Goal: Task Accomplishment & Management: Manage account settings

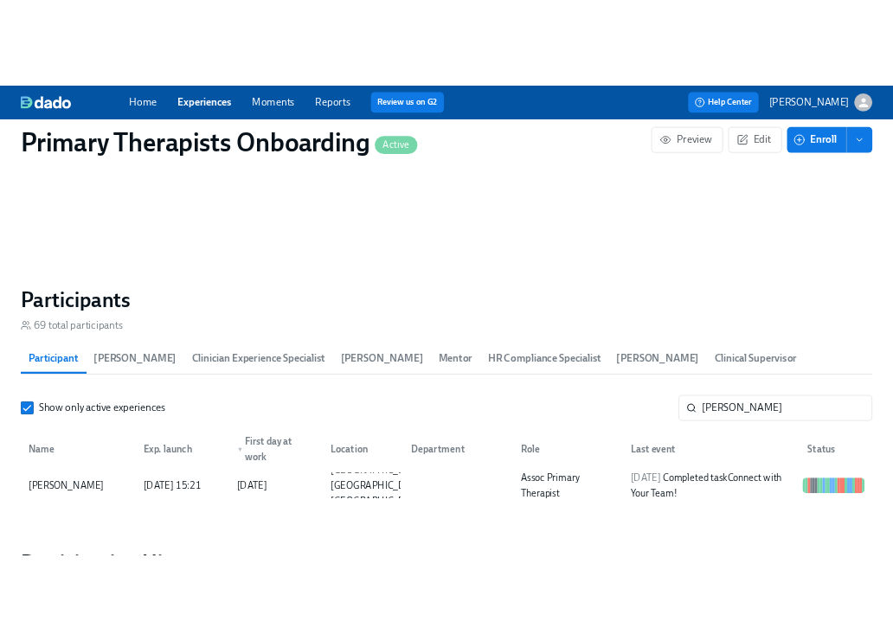
scroll to position [0, 19613]
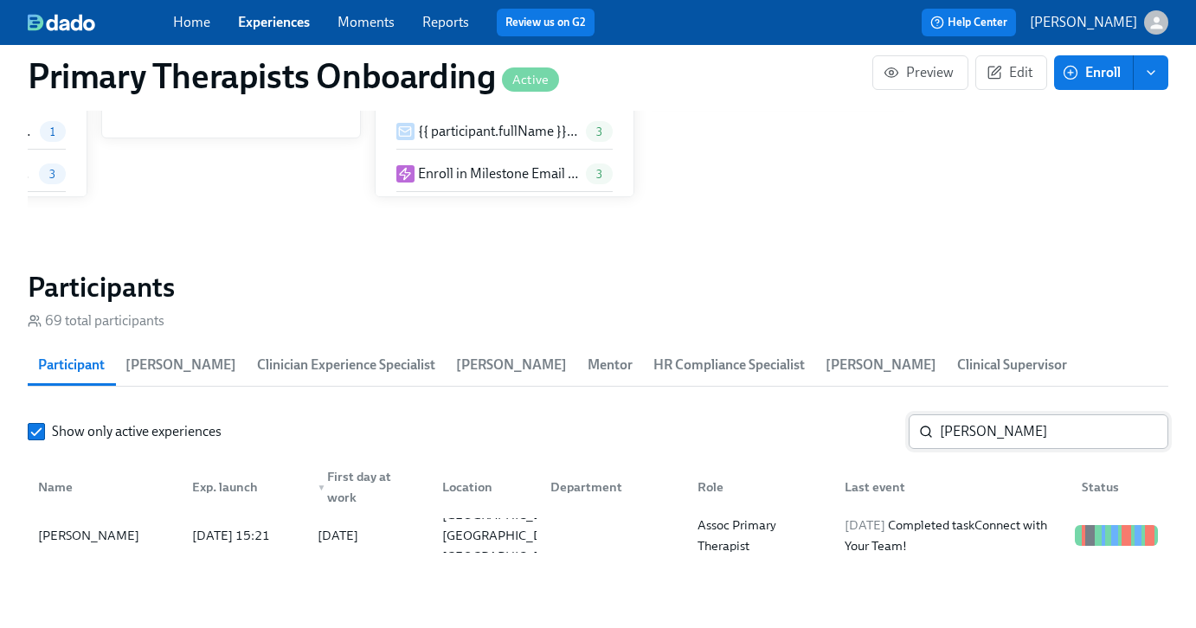
click at [999, 447] on input "sharon" at bounding box center [1054, 431] width 228 height 35
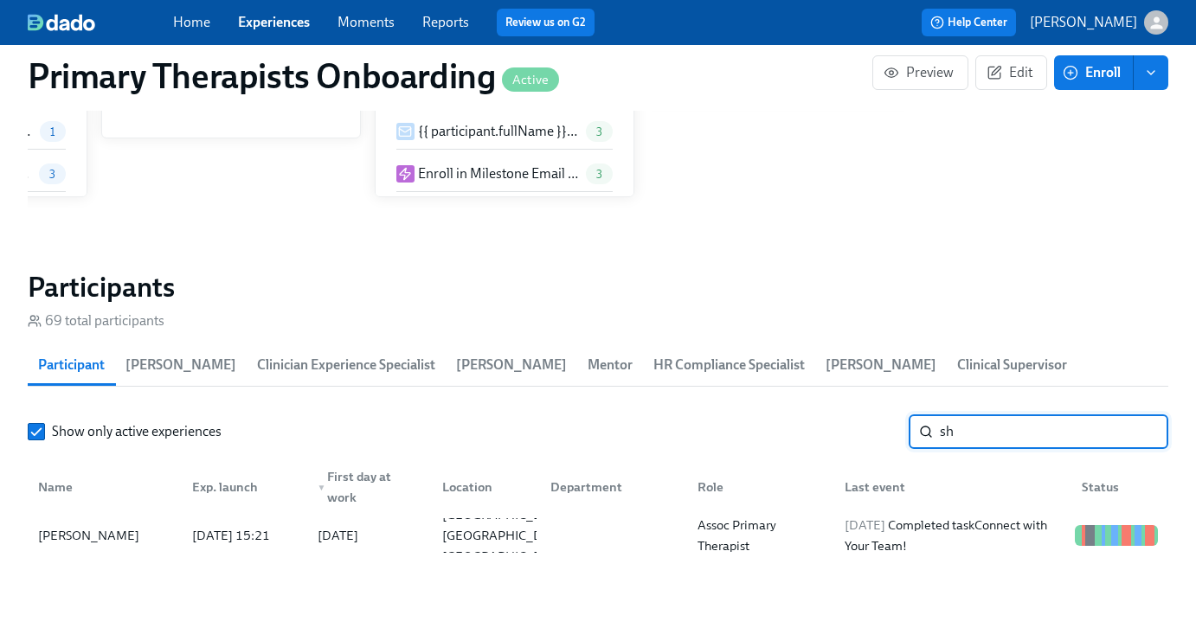
type input "s"
type input "niusha"
click at [140, 539] on div "Niusha Karkehabadi" at bounding box center [88, 535] width 115 height 21
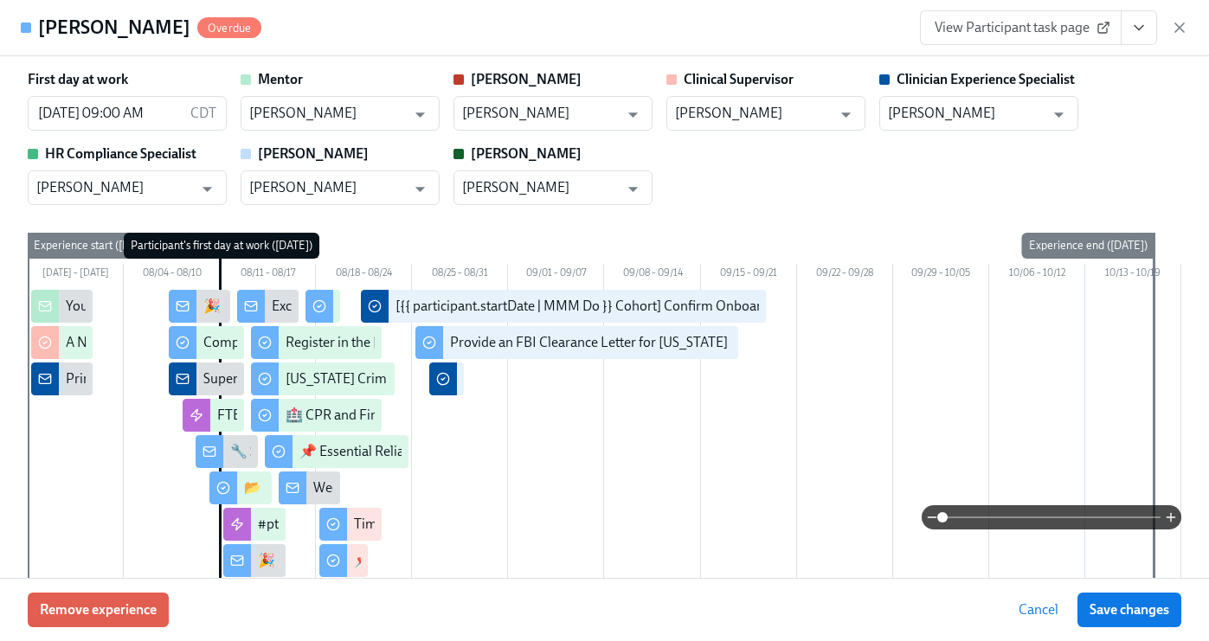
click at [1144, 38] on button "View task page" at bounding box center [1139, 27] width 36 height 35
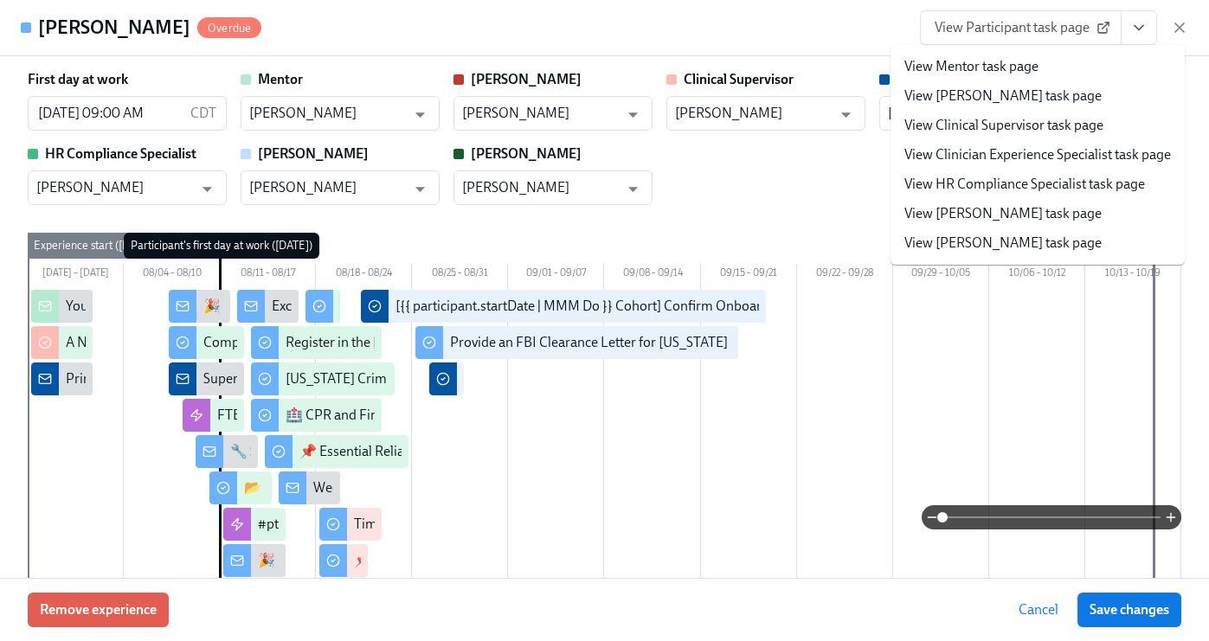
click at [1008, 156] on link "View Clinician Experience Specialist task page" at bounding box center [1037, 154] width 266 height 19
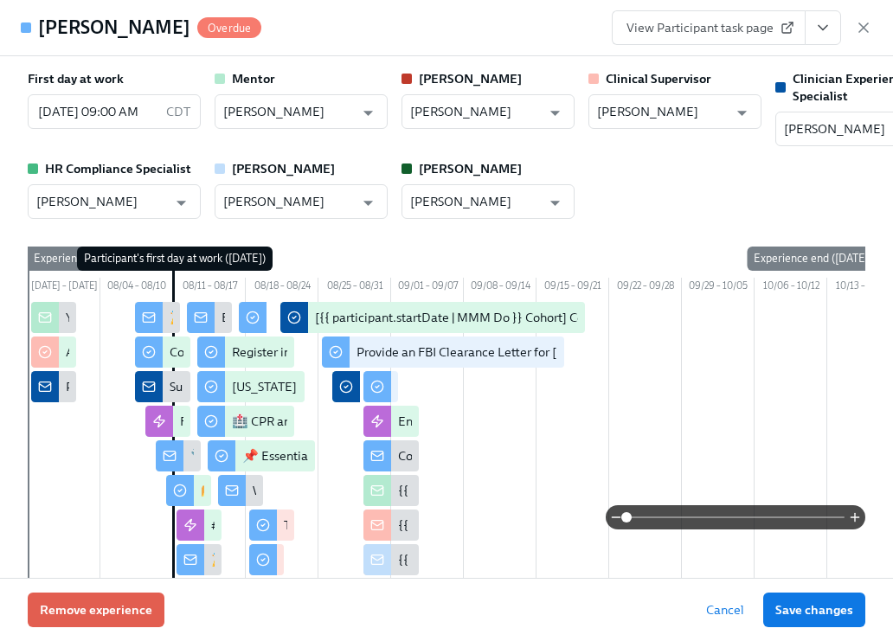
scroll to position [0, 19626]
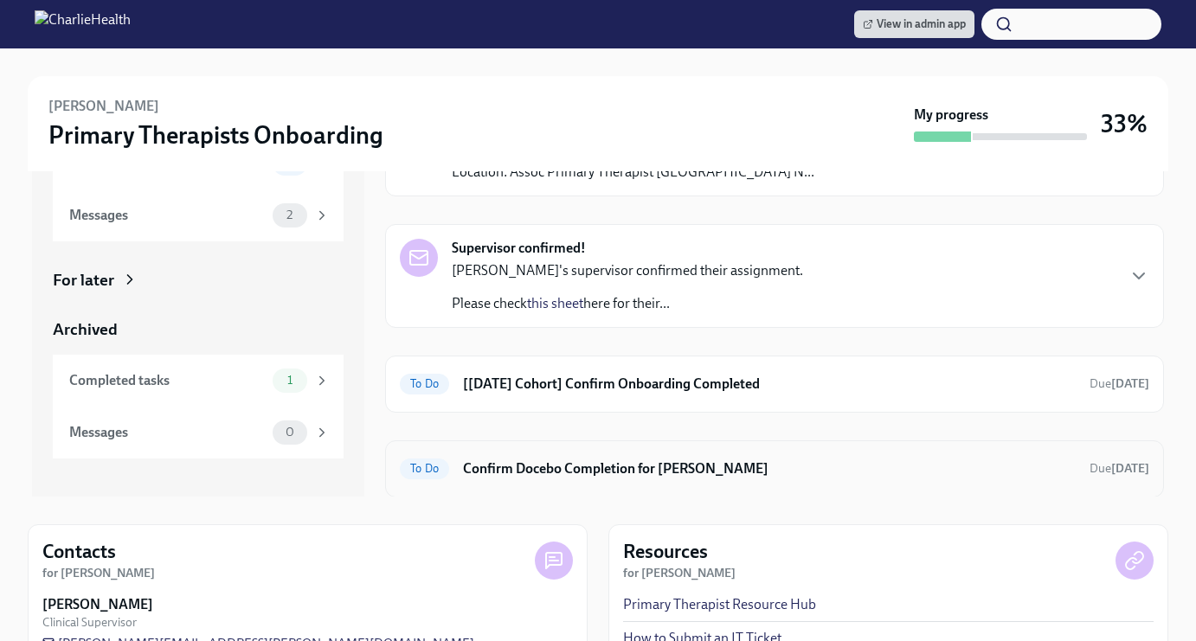
scroll to position [139, 0]
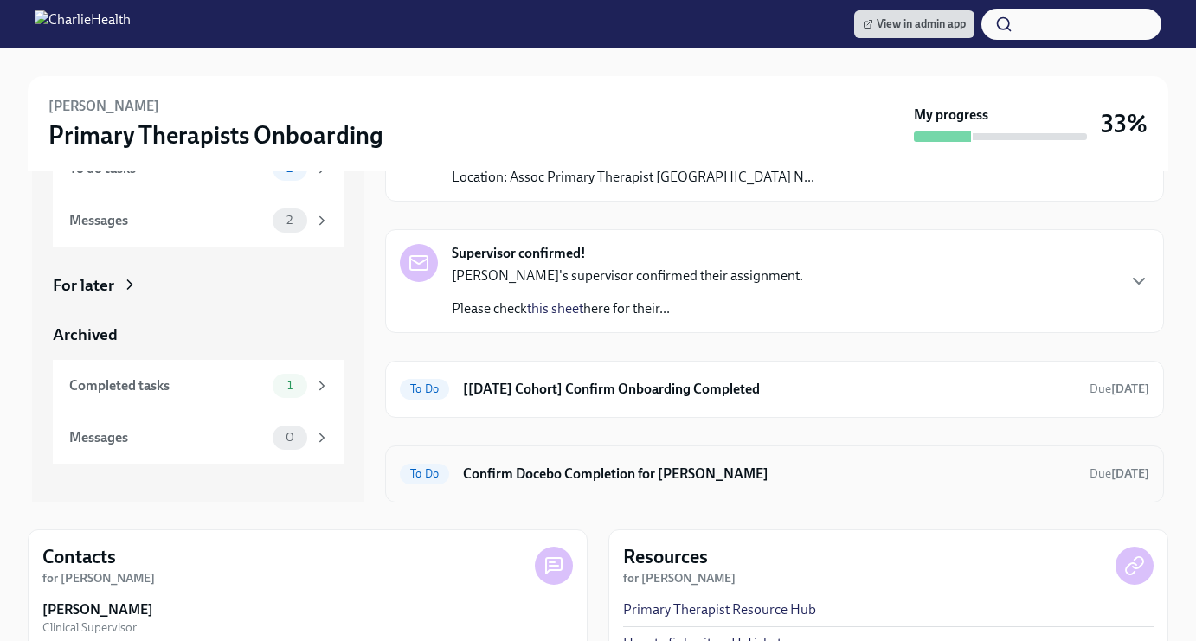
click at [756, 466] on h6 "Confirm Docebo Completion for Niusha Karkehabadi" at bounding box center [769, 474] width 613 height 19
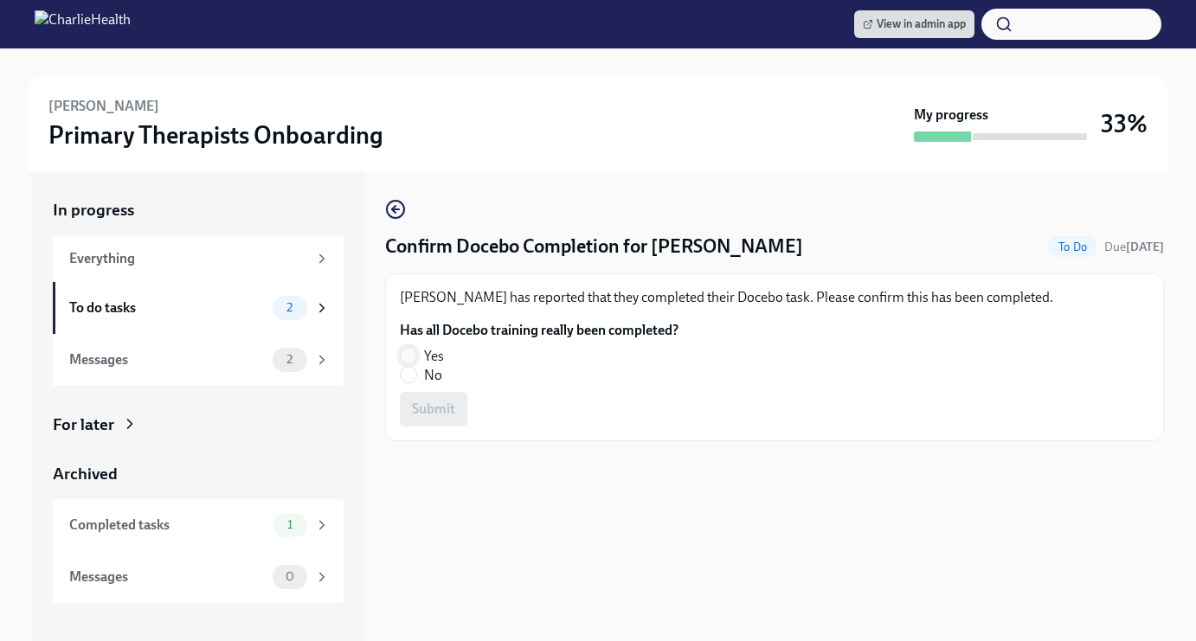
click at [404, 349] on input "Yes" at bounding box center [409, 356] width 16 height 16
radio input "true"
click at [434, 398] on button "Submit" at bounding box center [433, 409] width 67 height 35
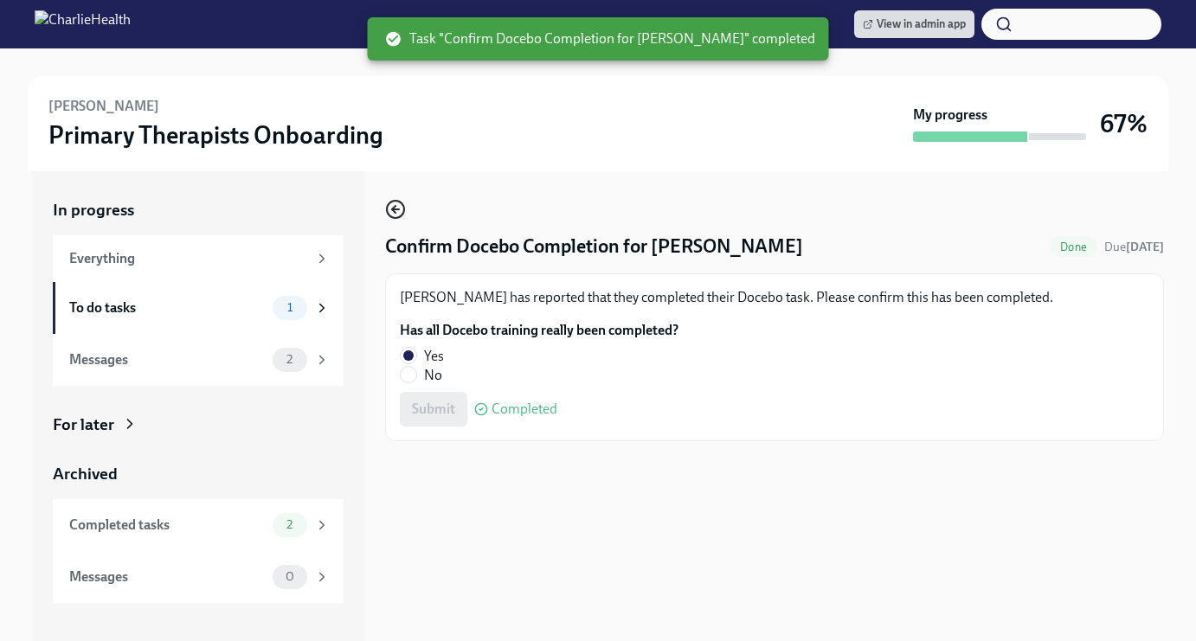
click at [401, 201] on icon "button" at bounding box center [395, 209] width 21 height 21
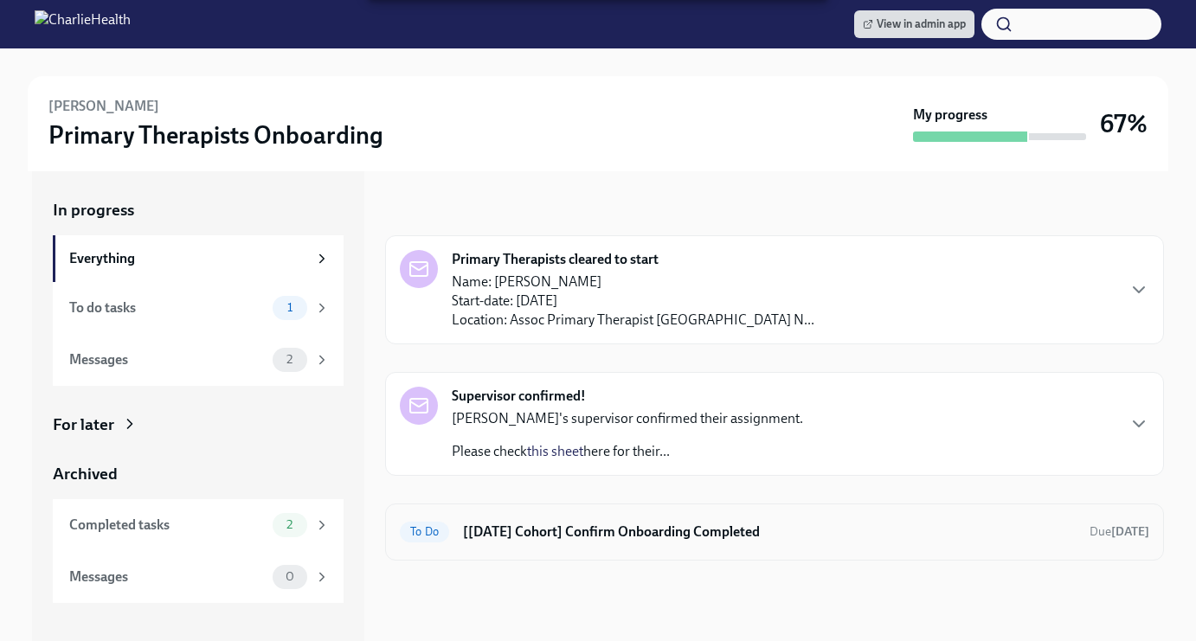
click at [819, 521] on div "To Do [Aug 11th Cohort] Confirm Onboarding Completed Due Sep 20th" at bounding box center [774, 532] width 749 height 28
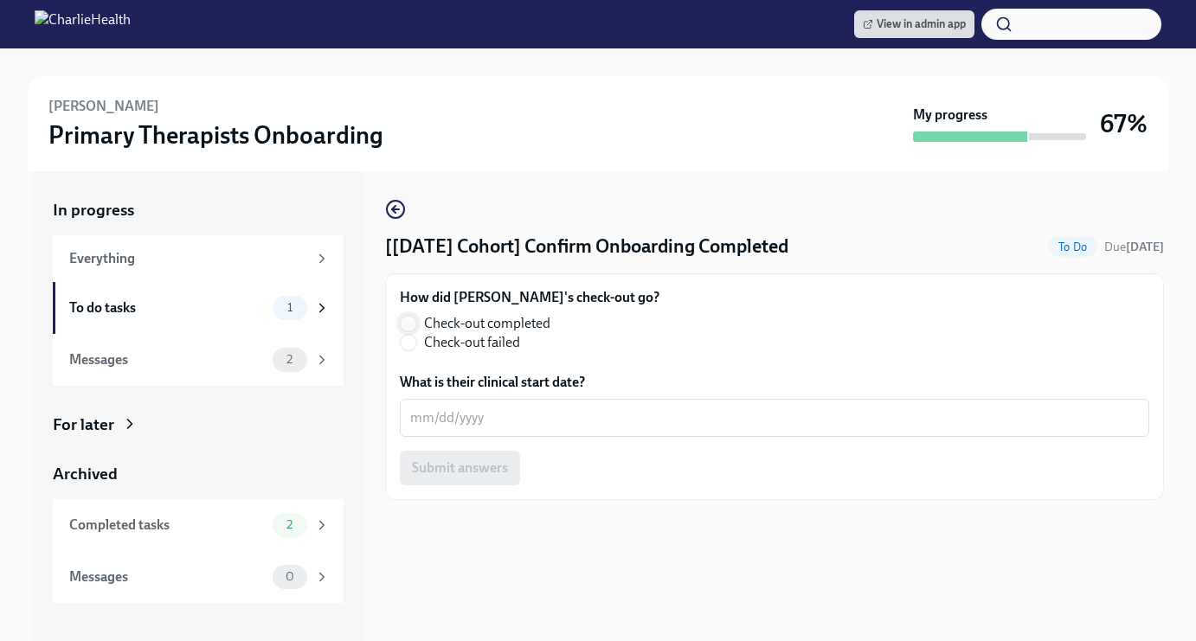
click at [415, 324] on input "Check-out completed" at bounding box center [409, 324] width 16 height 16
radio input "true"
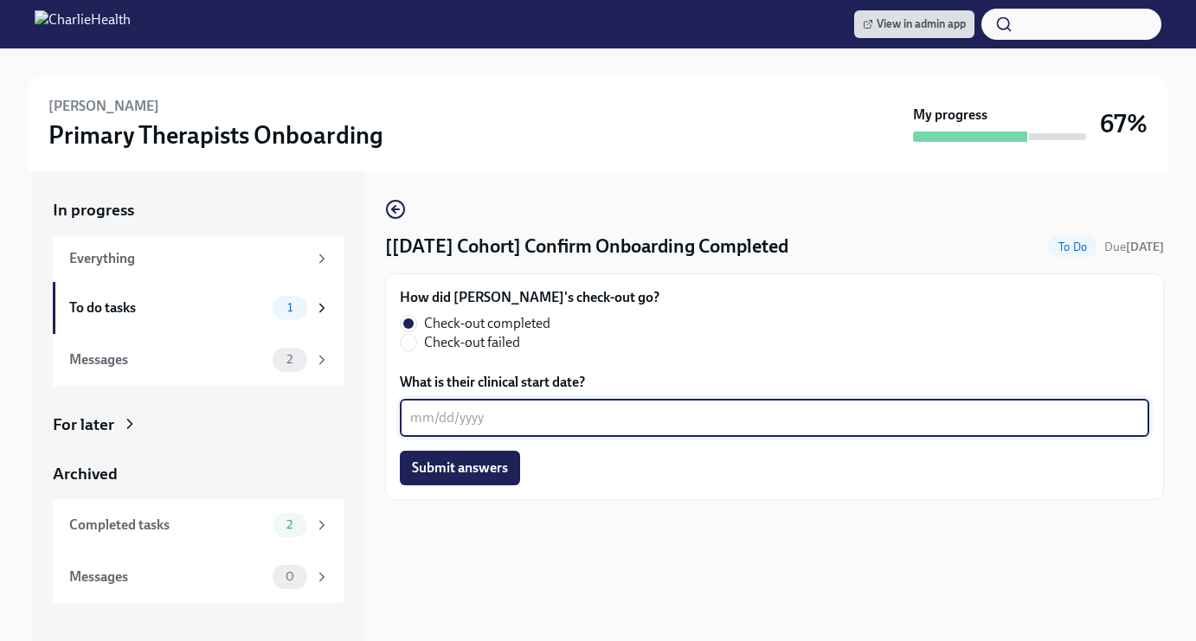
click at [466, 419] on textarea "What is their clinical start date?" at bounding box center [774, 418] width 729 height 21
type textarea "08/29/2025"
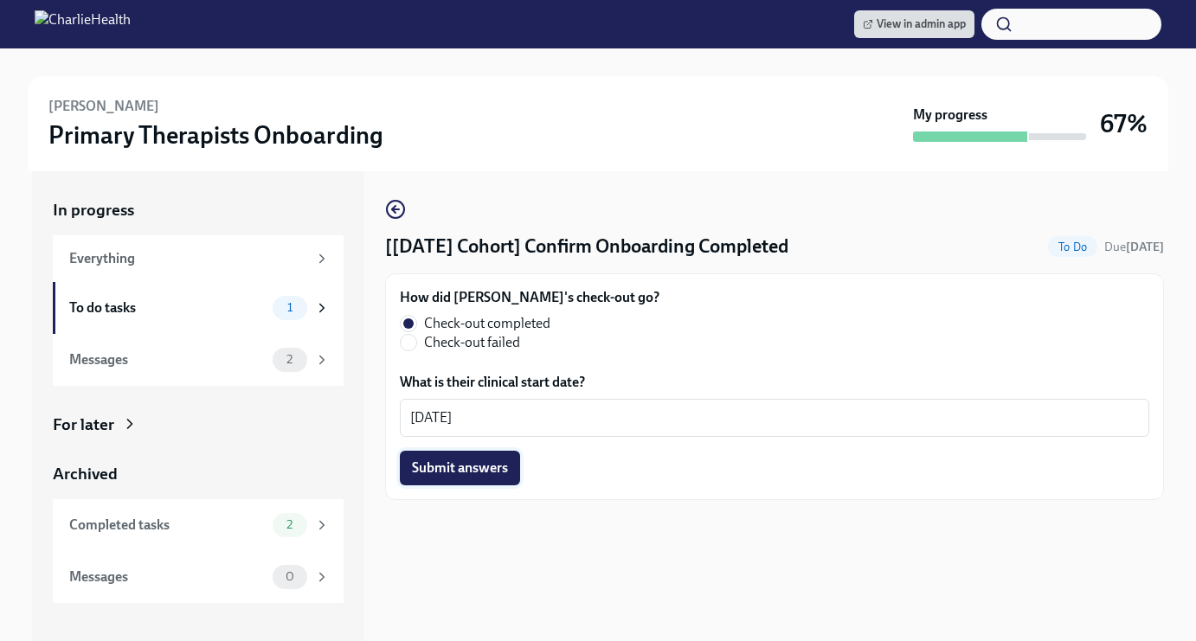
click at [453, 462] on span "Submit answers" at bounding box center [460, 467] width 96 height 17
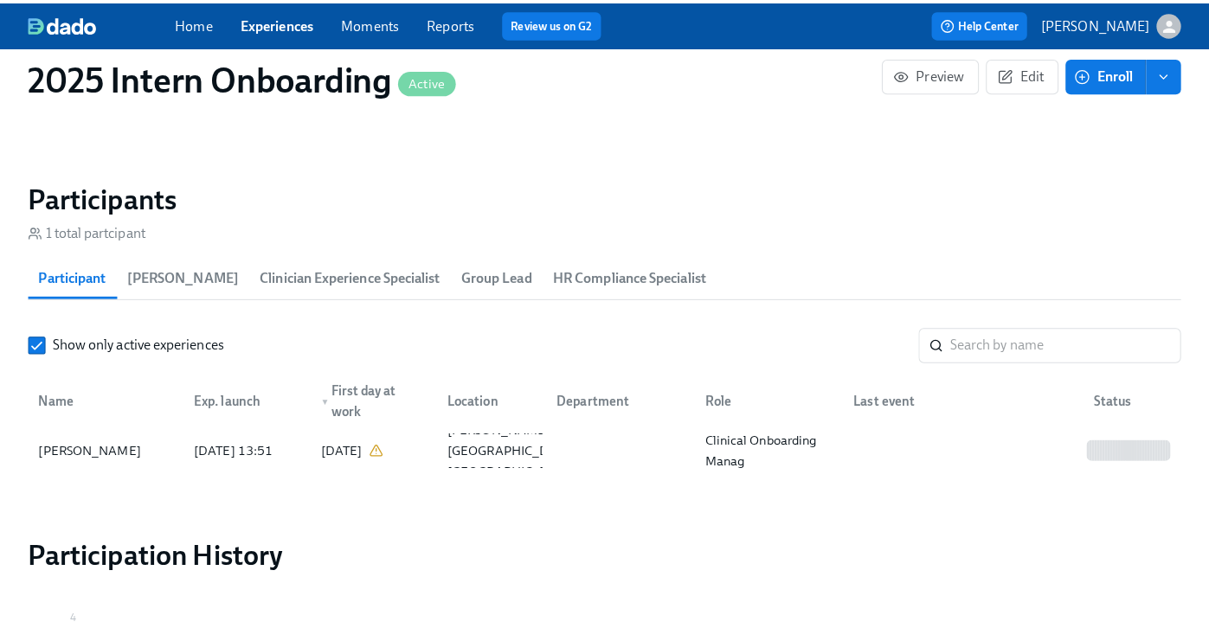
scroll to position [1573, 0]
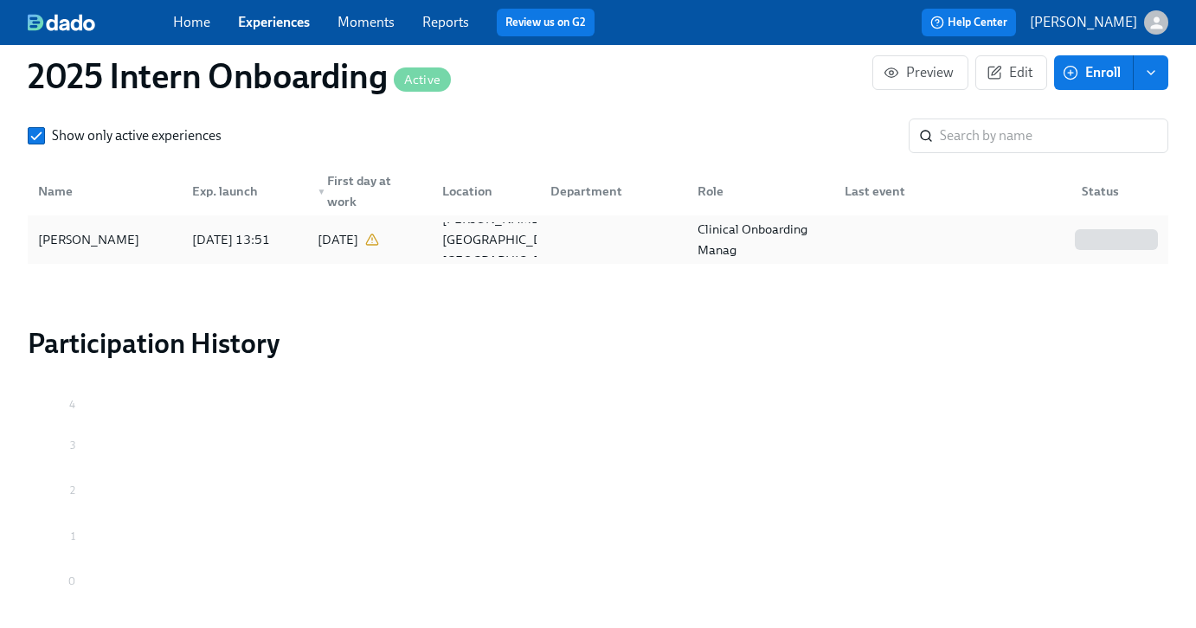
click at [112, 247] on div "[PERSON_NAME]" at bounding box center [88, 239] width 115 height 21
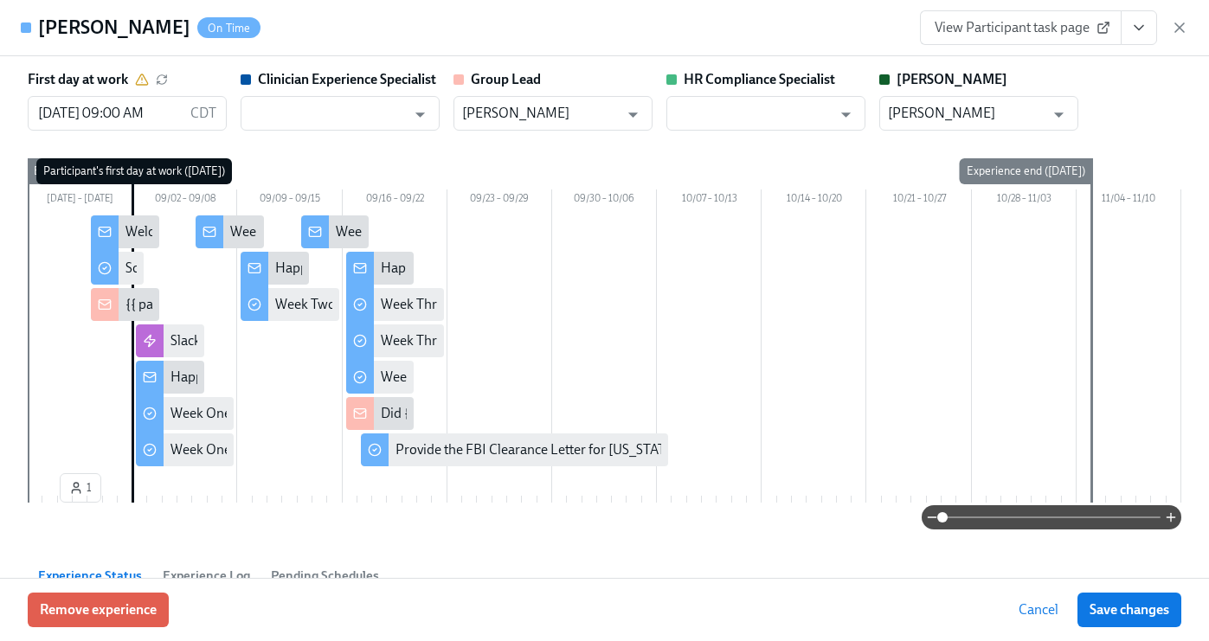
click at [1052, 35] on span "View Participant task page" at bounding box center [1020, 27] width 172 height 17
click at [282, 274] on div "Happy Week Two!" at bounding box center [328, 268] width 106 height 19
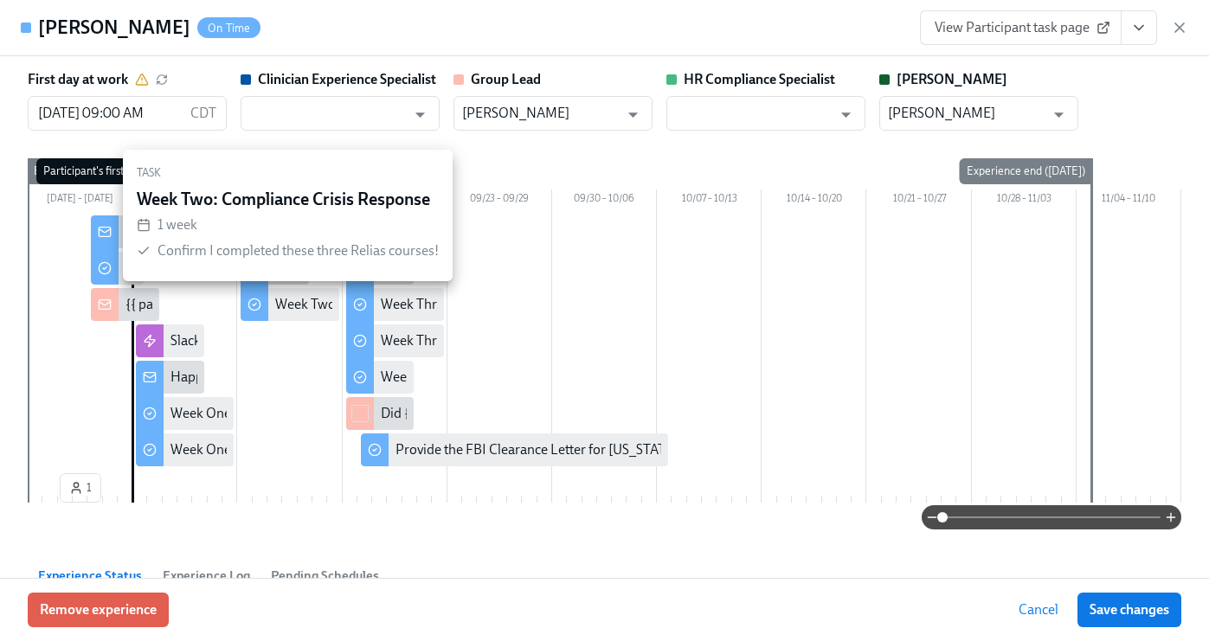
click at [317, 309] on div "Week Two: Compliance Crisis Response" at bounding box center [392, 304] width 234 height 19
click at [292, 299] on div "Week Two: Compliance Crisis Response" at bounding box center [392, 304] width 234 height 19
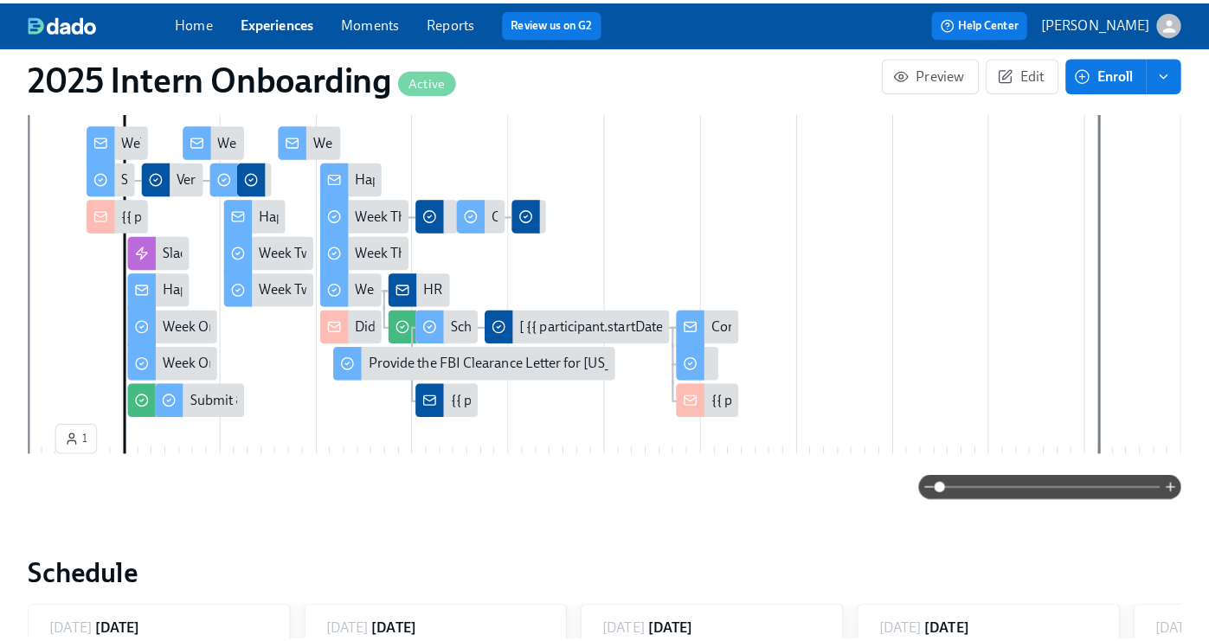
scroll to position [343, 0]
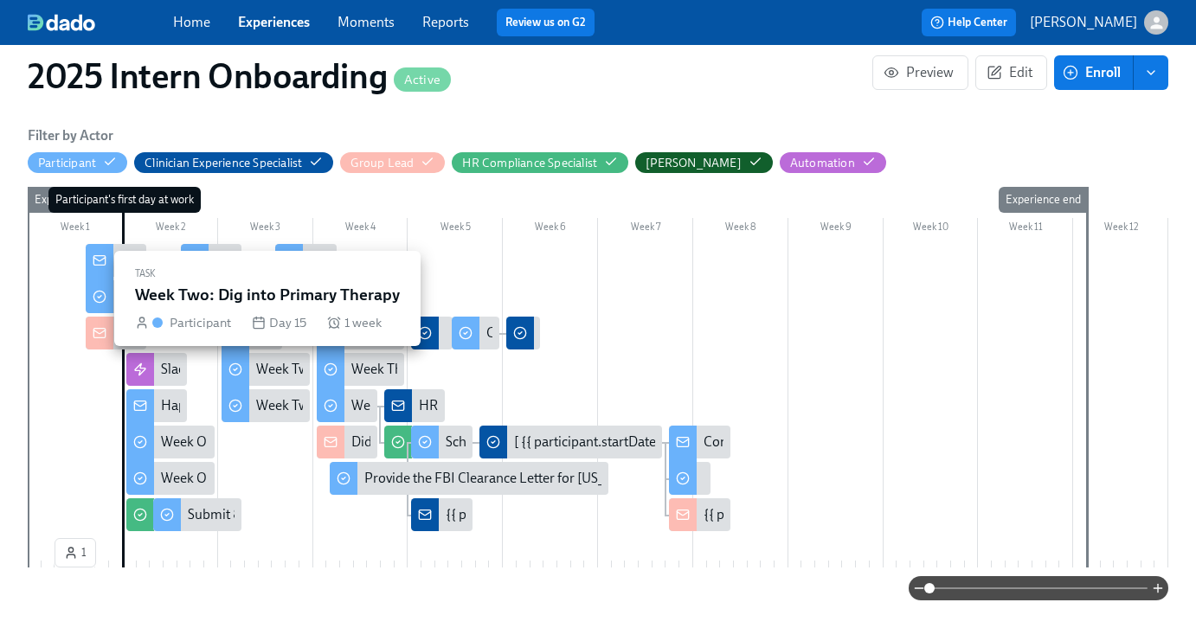
click at [291, 374] on div "Week Two: Dig into Primary Therapy" at bounding box center [363, 369] width 215 height 19
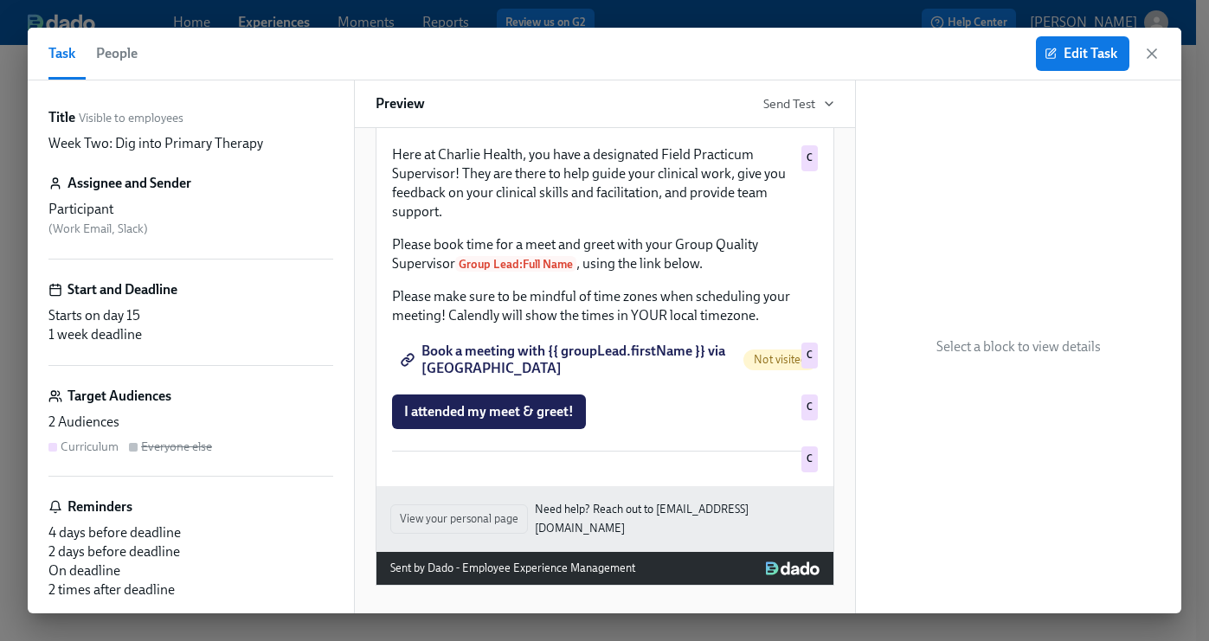
scroll to position [2035, 0]
click at [1152, 51] on icon "button" at bounding box center [1151, 53] width 17 height 17
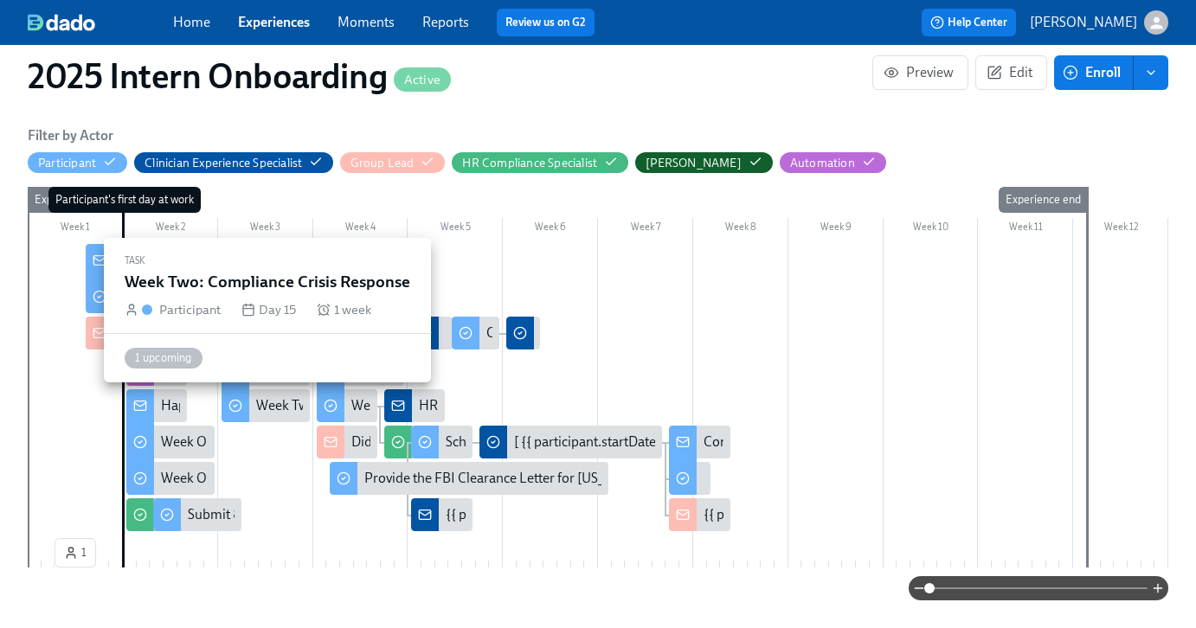
click at [292, 414] on div "Week Two: Compliance Crisis Response" at bounding box center [373, 405] width 234 height 19
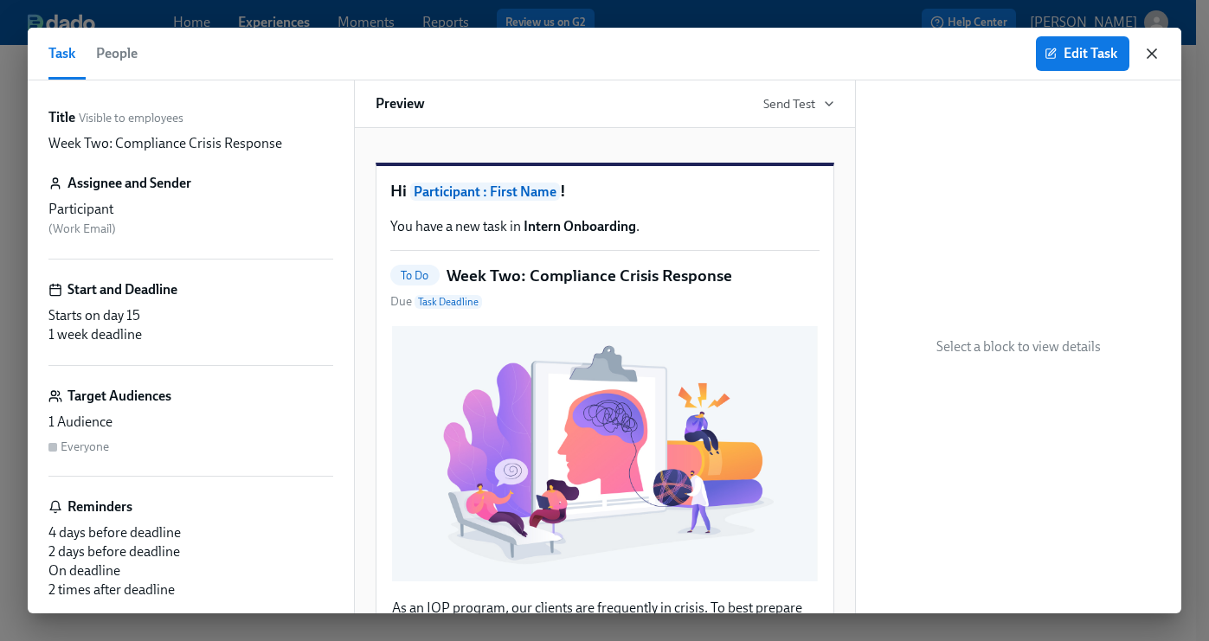
click at [1153, 53] on icon "button" at bounding box center [1151, 53] width 17 height 17
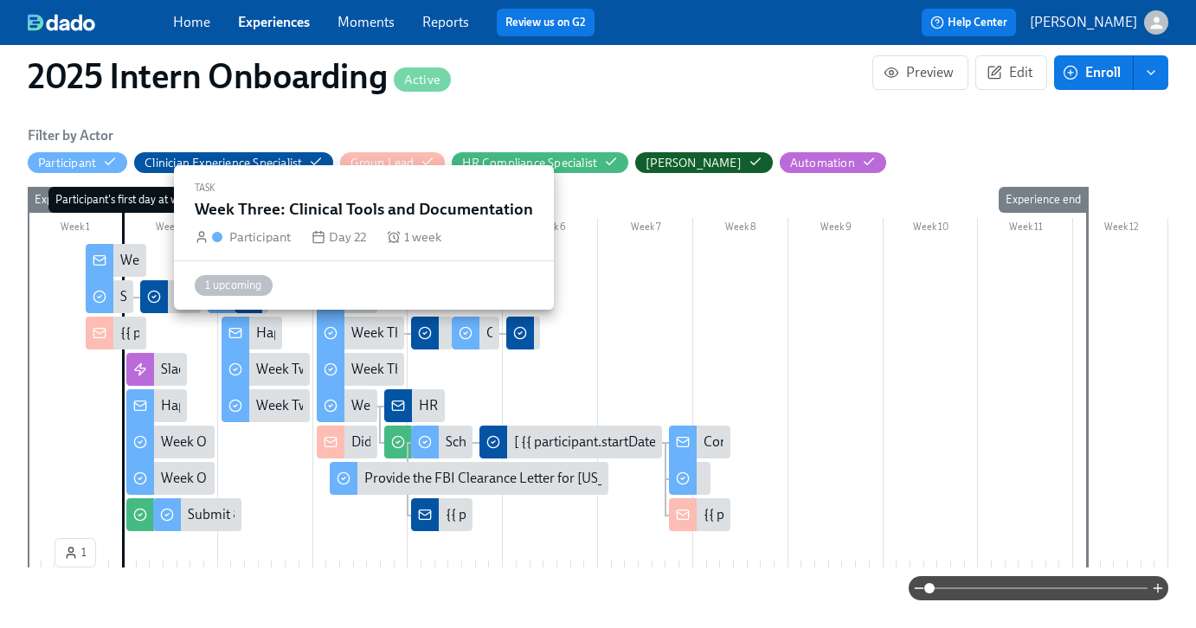
click at [374, 338] on div "Week Three: Clinical Tools and Documentation" at bounding box center [488, 333] width 274 height 19
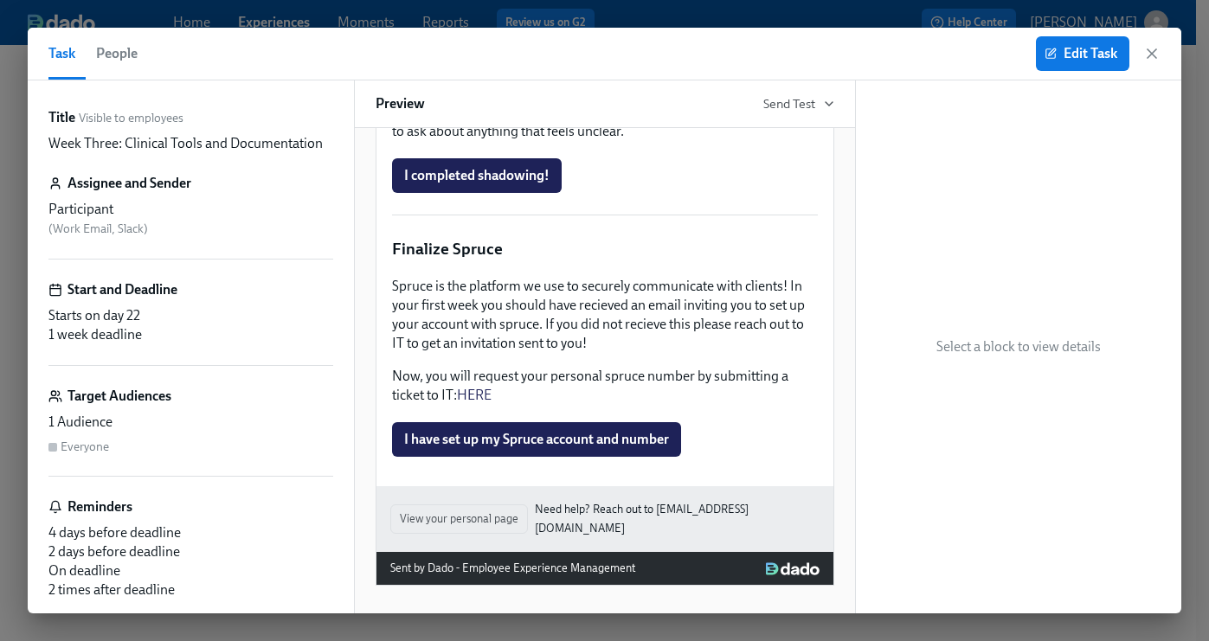
scroll to position [1842, 0]
click at [1152, 53] on icon "button" at bounding box center [1151, 53] width 9 height 9
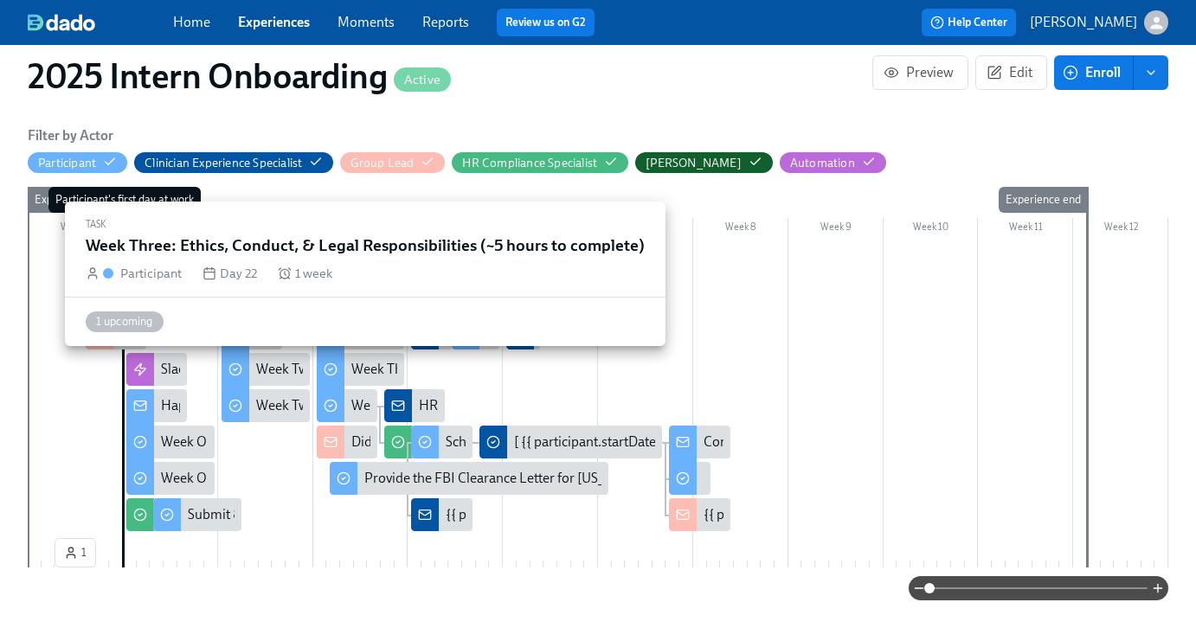
click at [369, 375] on div "Week Three: Ethics, Conduct, & Legal Responsibilities (~5 hours to complete)" at bounding box center [576, 369] width 451 height 19
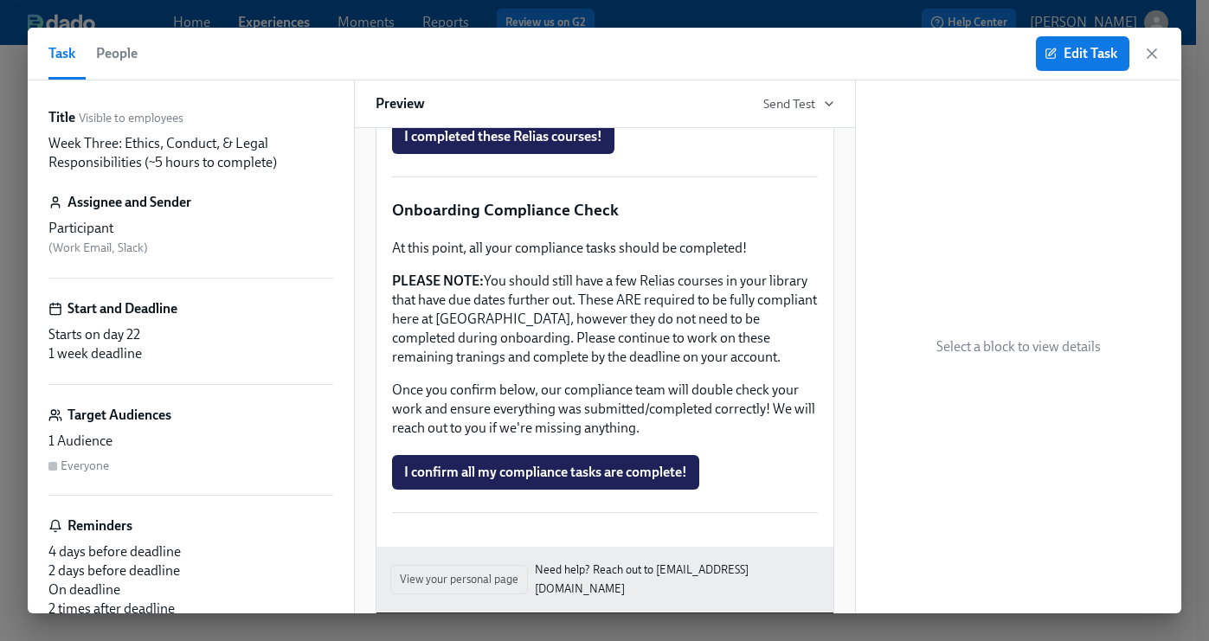
scroll to position [999, 0]
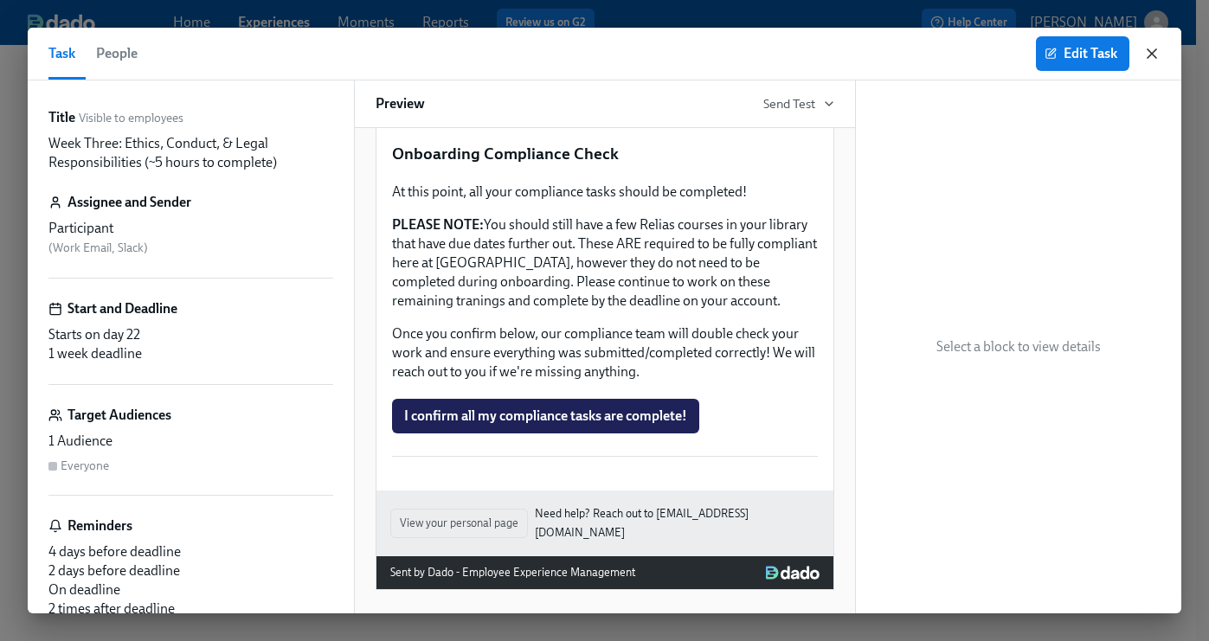
click at [1156, 55] on icon "button" at bounding box center [1151, 53] width 17 height 17
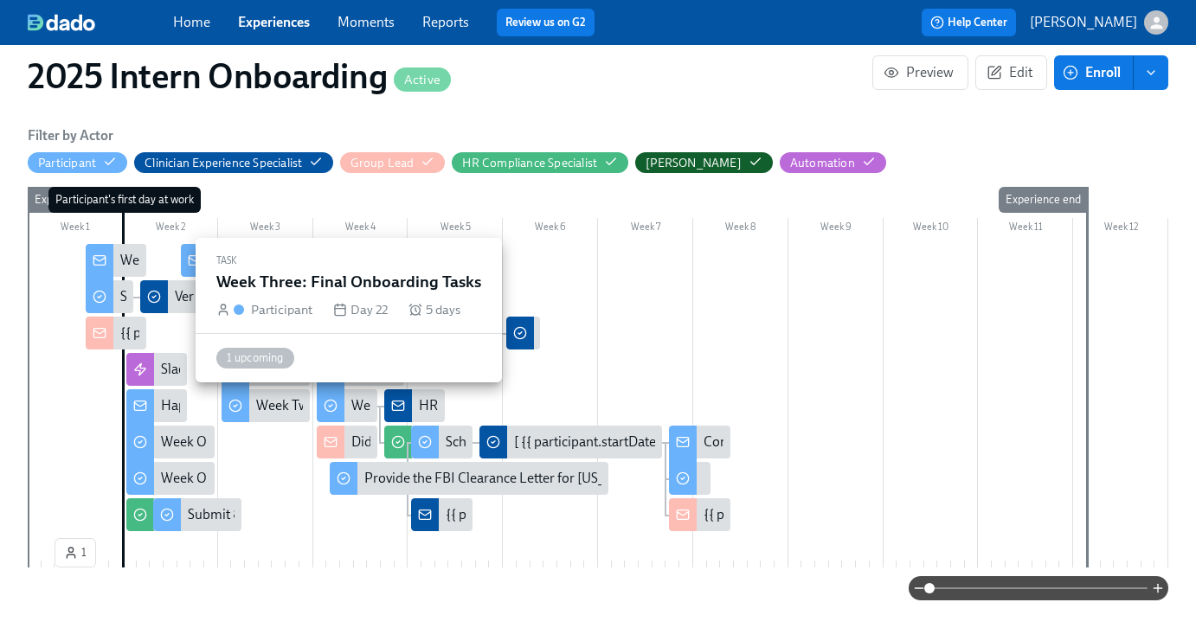
click at [368, 415] on div "Week Three: Final Onboarding Tasks" at bounding box center [347, 405] width 61 height 33
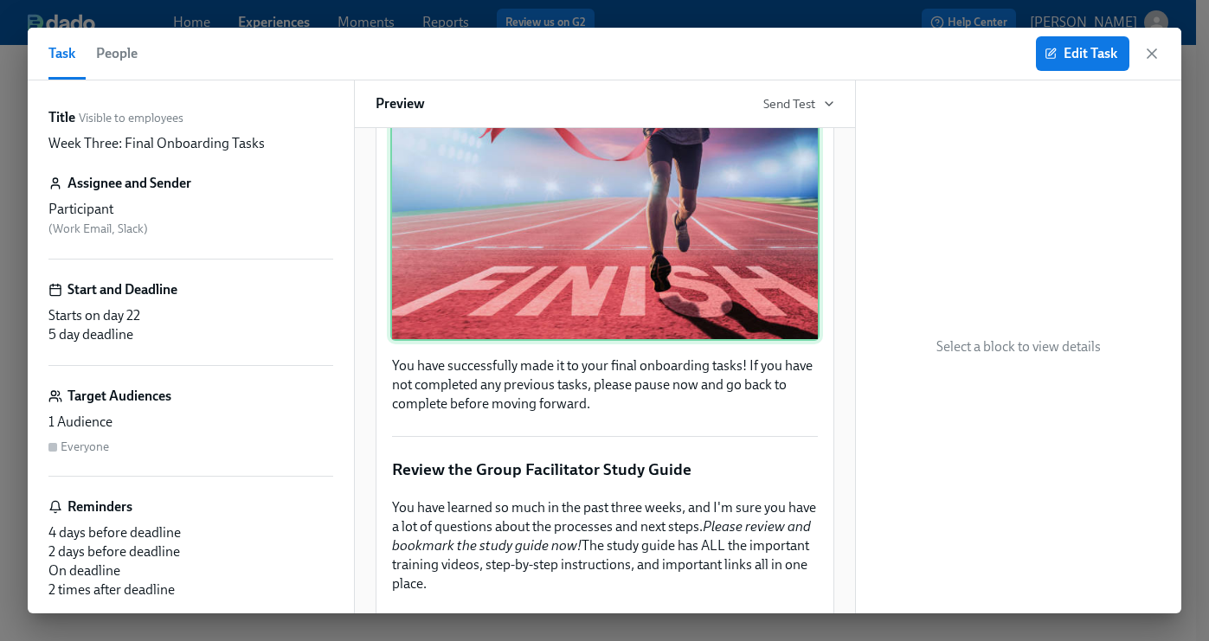
scroll to position [258, 0]
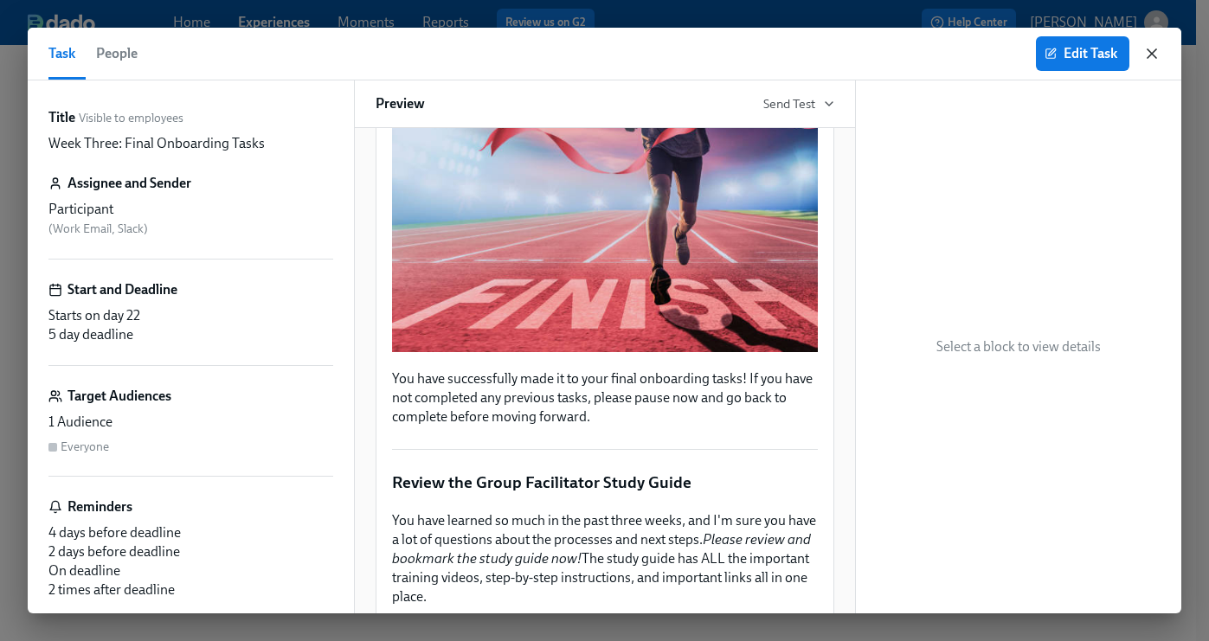
click at [1159, 46] on icon "button" at bounding box center [1151, 53] width 17 height 17
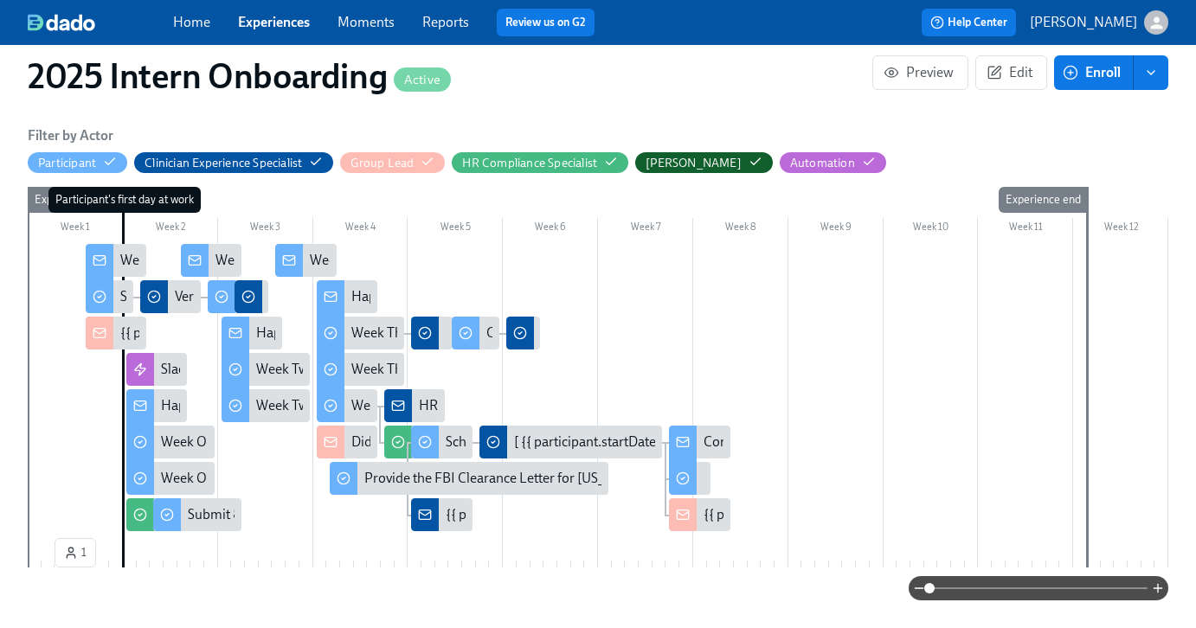
click at [303, 268] on div "Week Two Onboarding Recap!" at bounding box center [305, 260] width 61 height 33
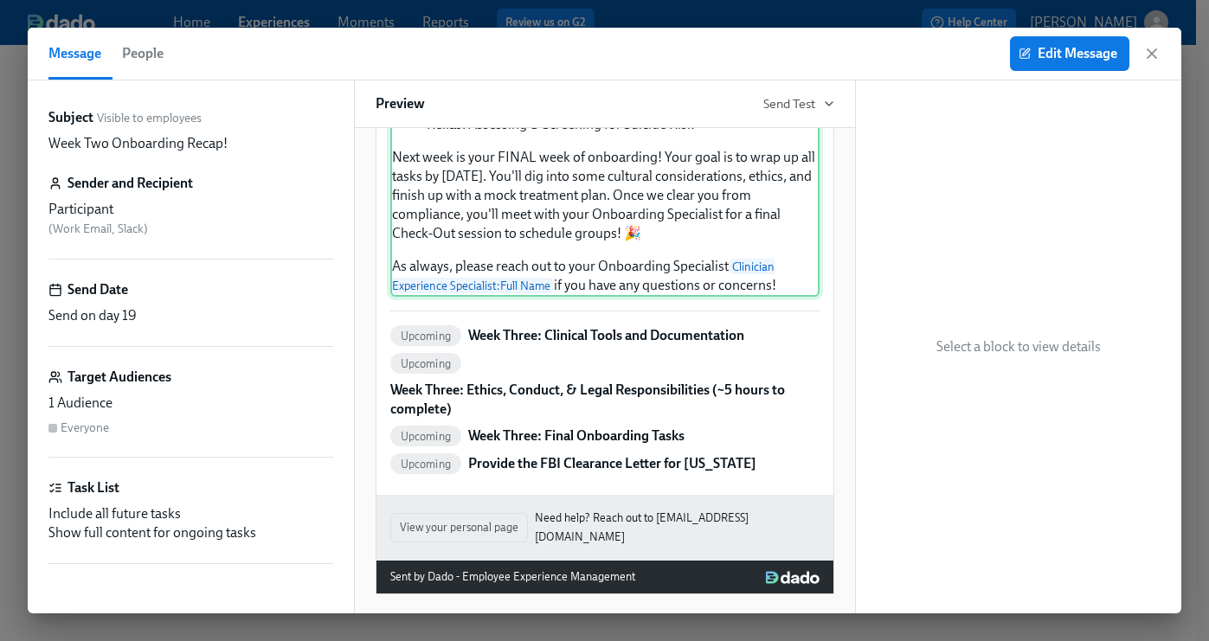
scroll to position [607, 0]
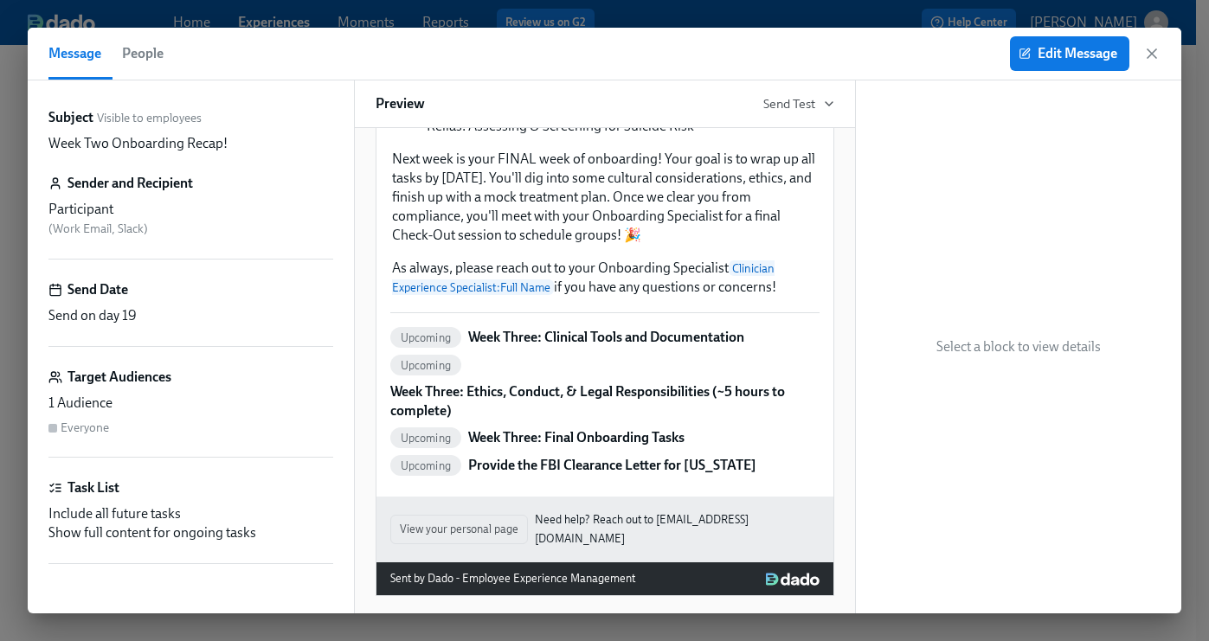
click at [543, 347] on p "Week Three: Clinical Tools and Documentation" at bounding box center [606, 337] width 276 height 19
click at [1078, 61] on span "Edit Message" at bounding box center [1069, 53] width 95 height 17
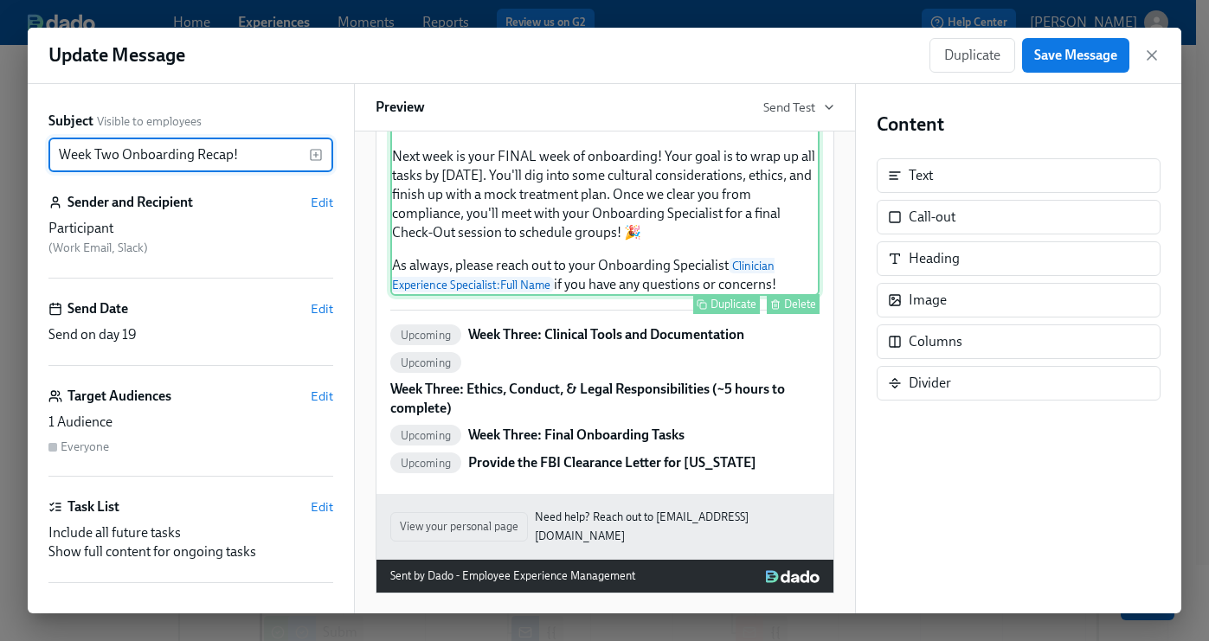
scroll to position [640, 0]
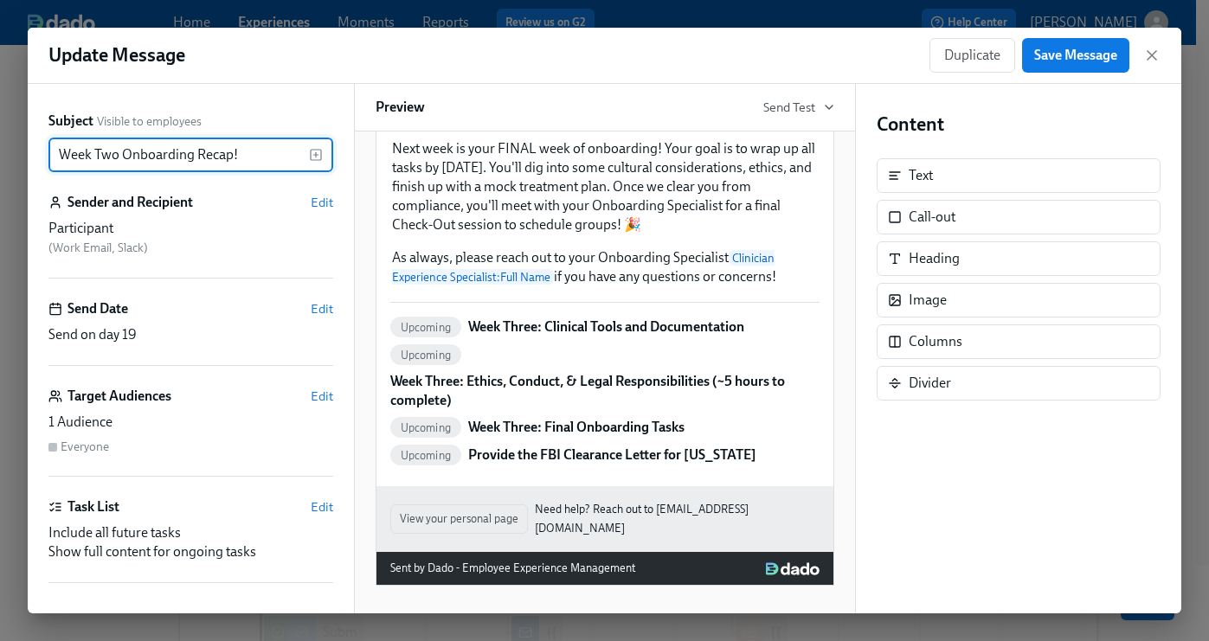
click at [641, 355] on div "Upcoming Week Three: Ethics, Conduct, & Legal Responsibilities (~5 hours to com…" at bounding box center [604, 377] width 429 height 66
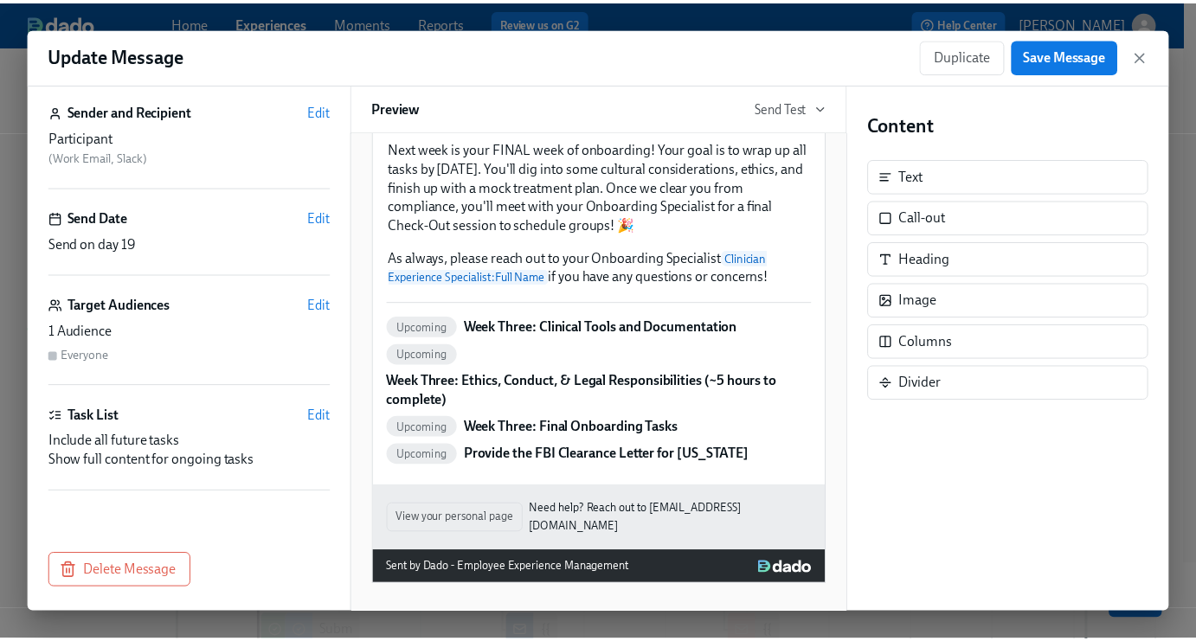
scroll to position [91, 0]
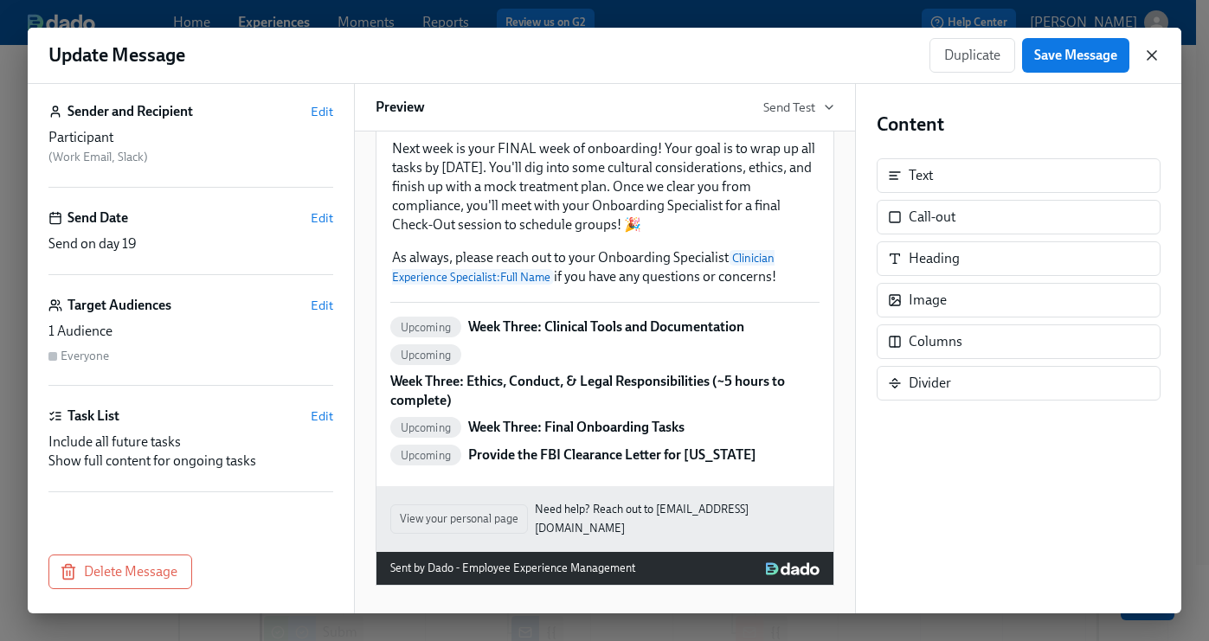
click at [1157, 57] on icon "button" at bounding box center [1151, 55] width 17 height 17
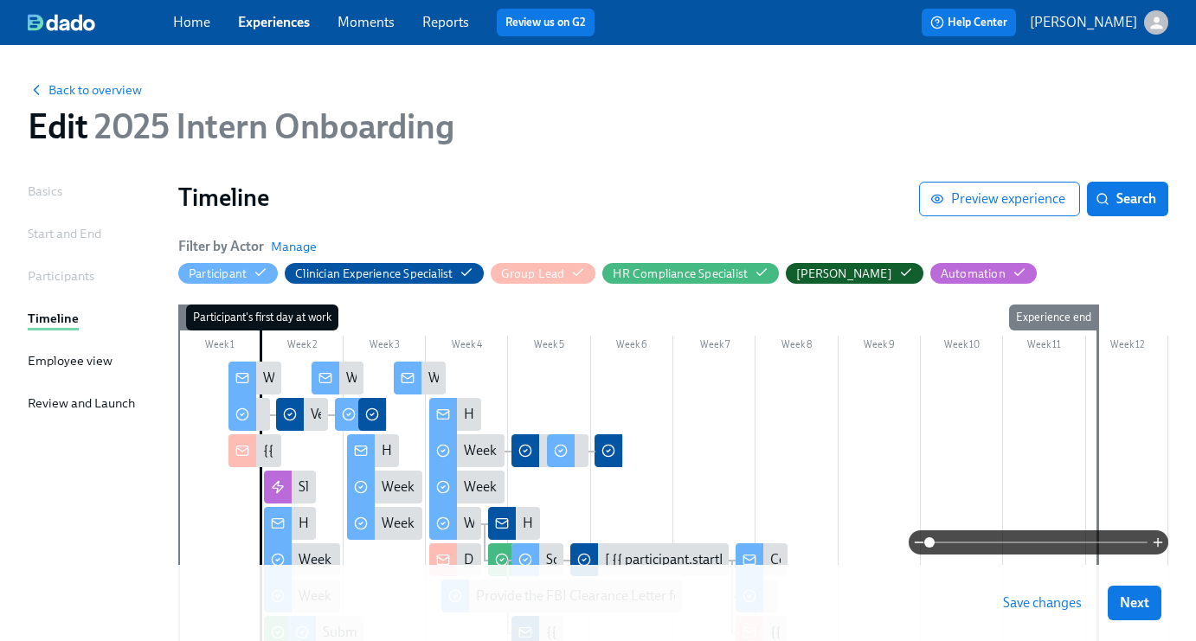
click at [282, 25] on link "Experiences" at bounding box center [274, 22] width 72 height 16
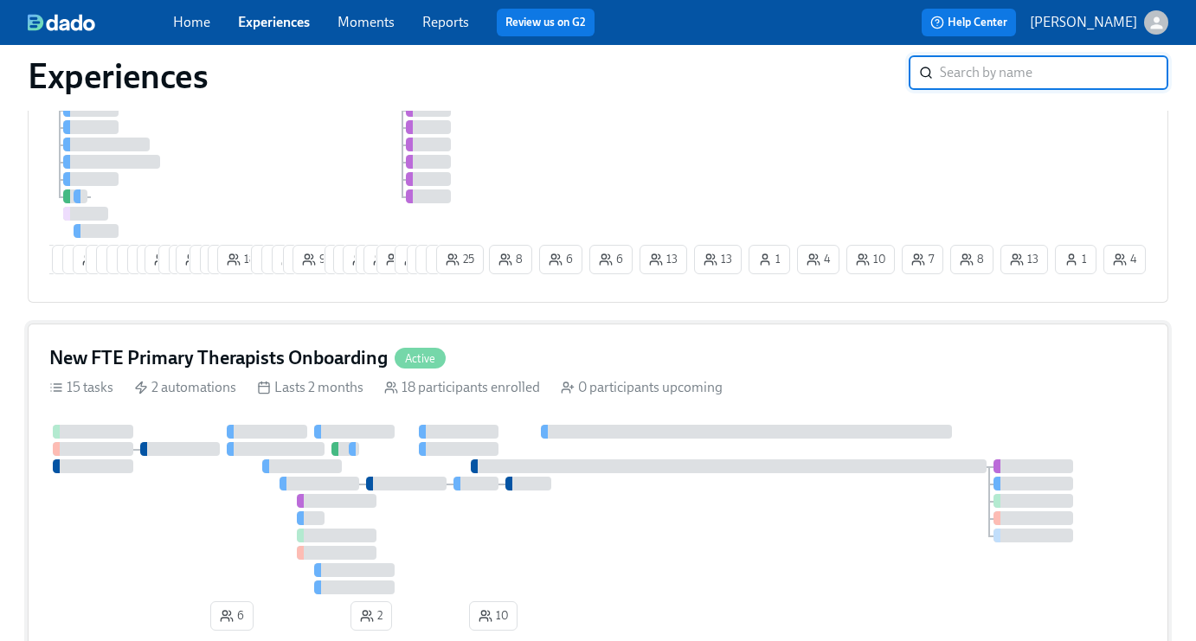
scroll to position [579, 0]
click at [564, 350] on div "New FTE Primary Therapists Onboarding Active 15 tasks 2 automations Lasts 2 mon…" at bounding box center [598, 492] width 1140 height 336
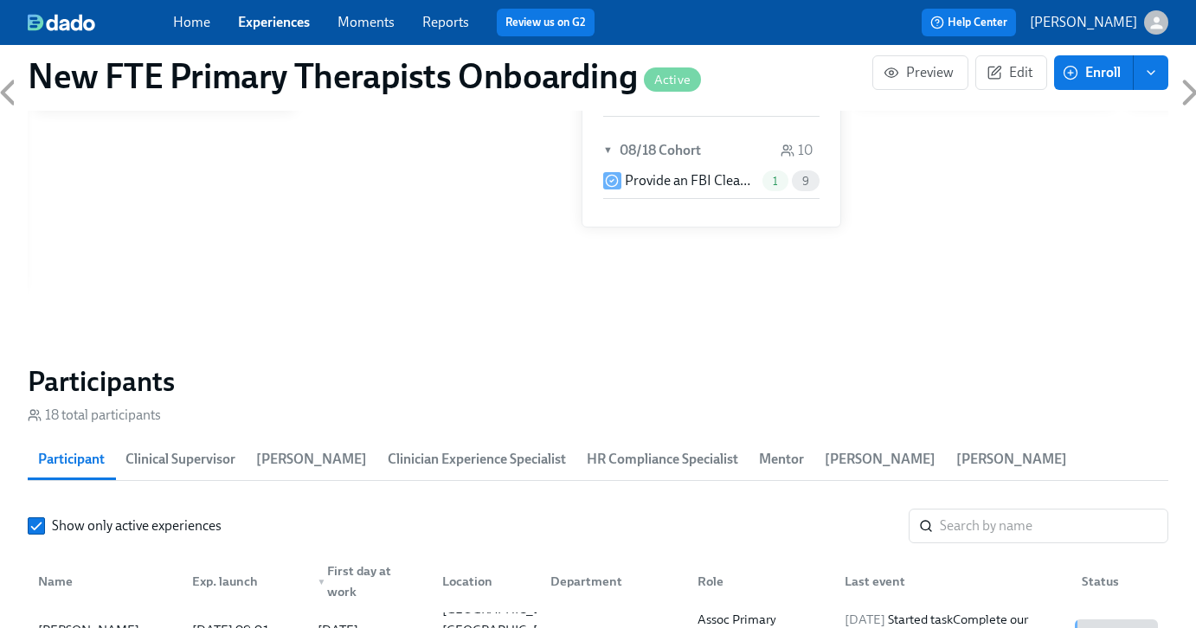
scroll to position [1300, 0]
click at [1019, 520] on input "search" at bounding box center [1054, 527] width 228 height 35
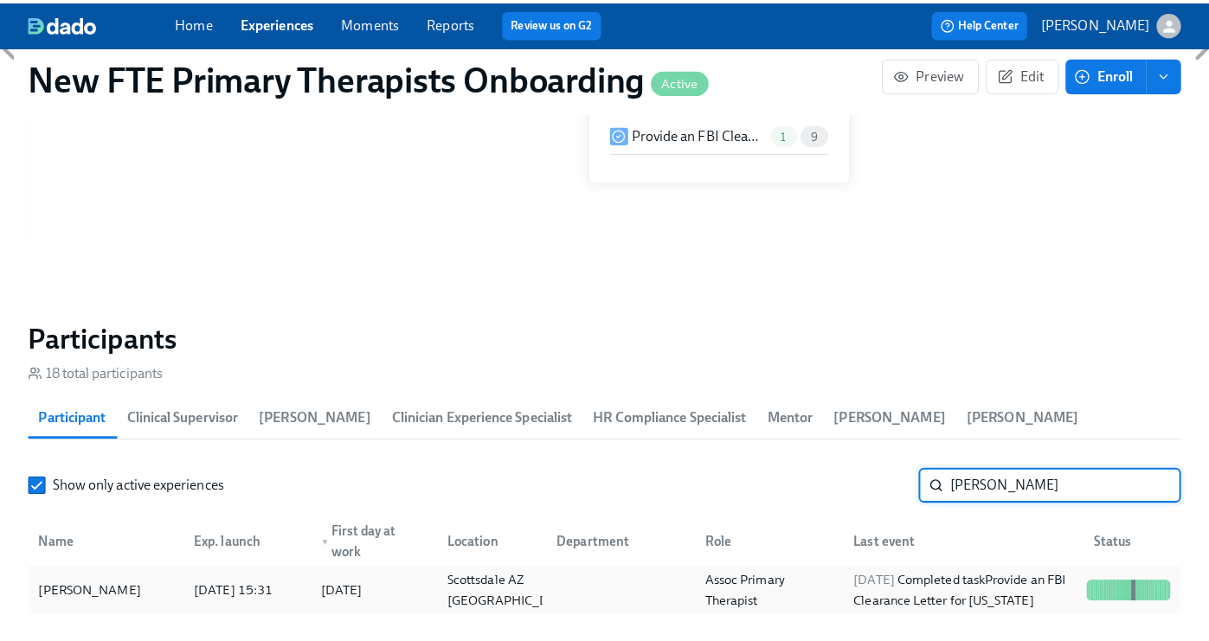
scroll to position [1370, 0]
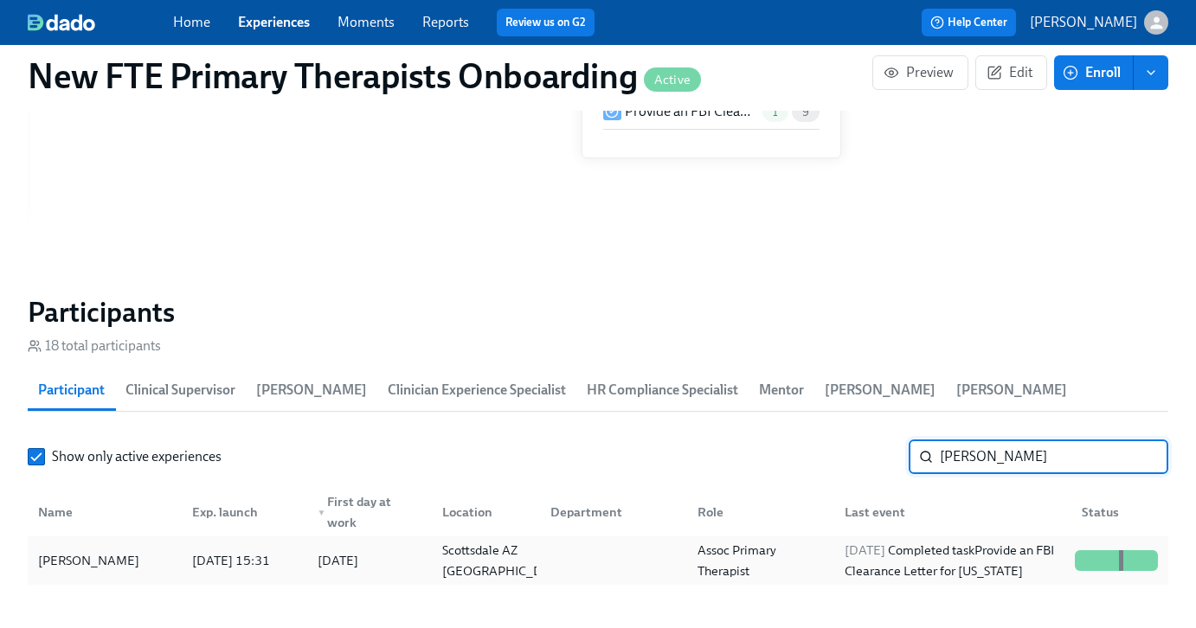
click at [108, 558] on div "Caroline Mellon" at bounding box center [88, 560] width 115 height 21
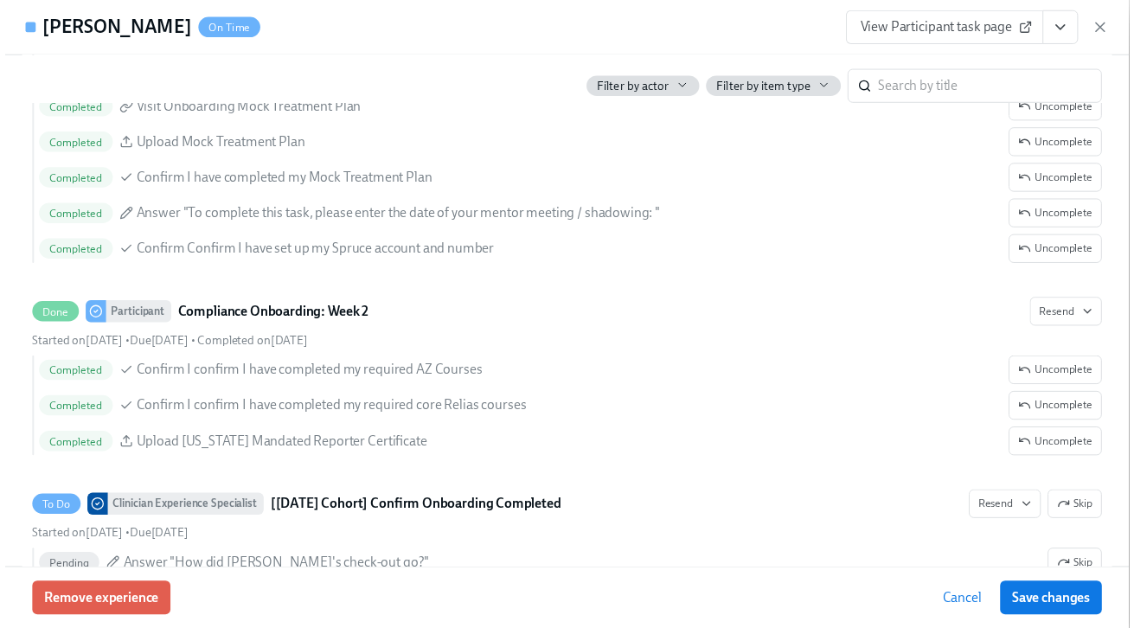
scroll to position [3689, 0]
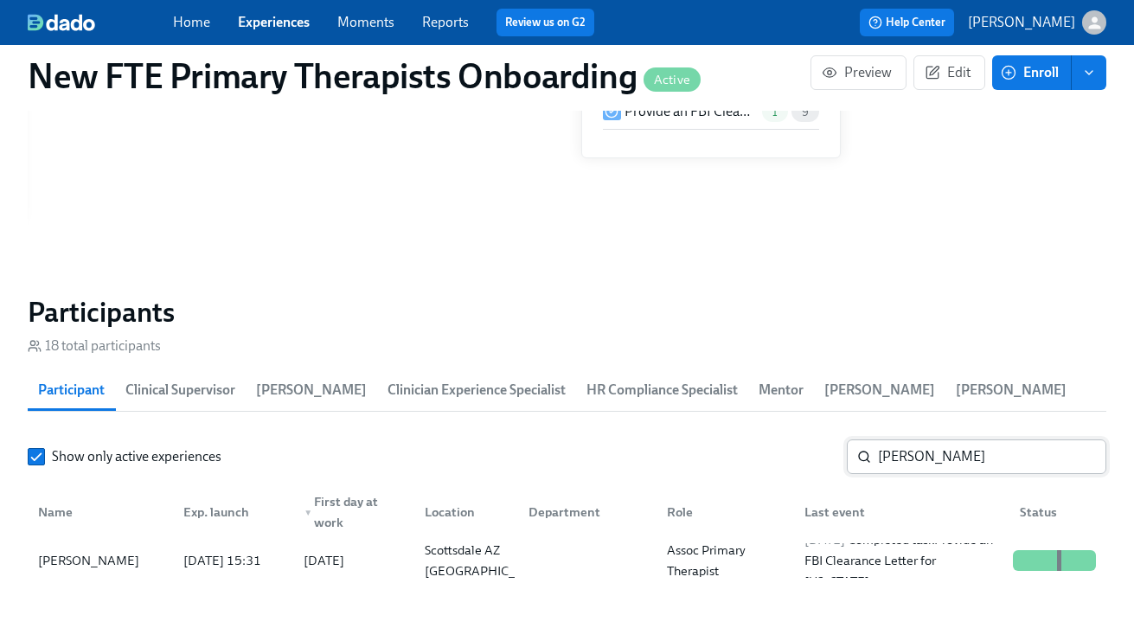
click at [978, 453] on input "caroline" at bounding box center [992, 457] width 228 height 35
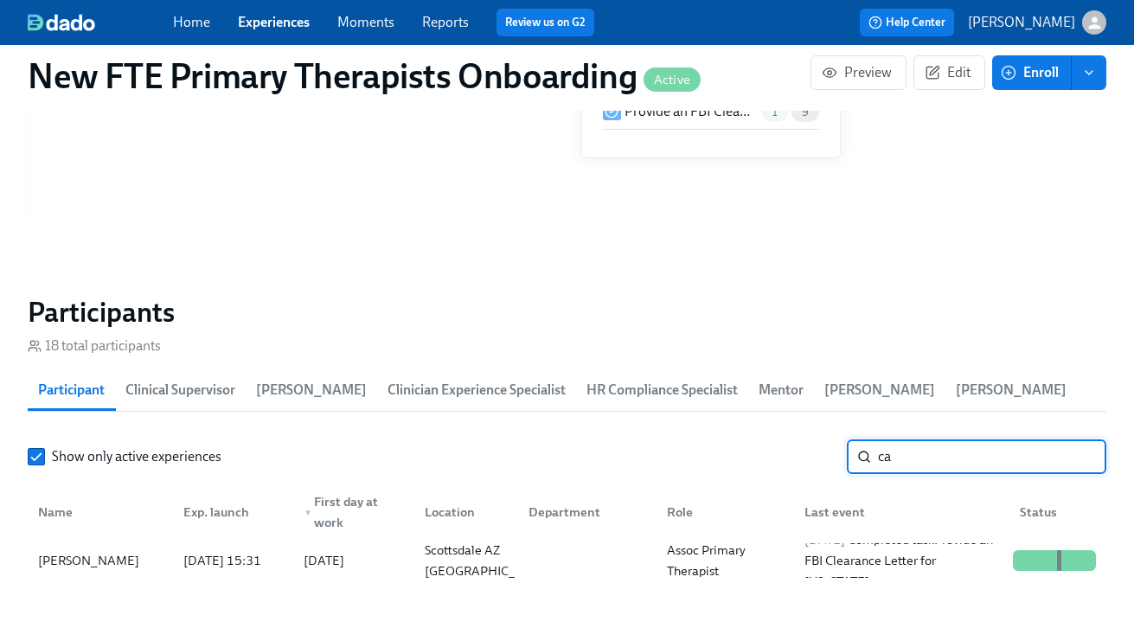
type input "c"
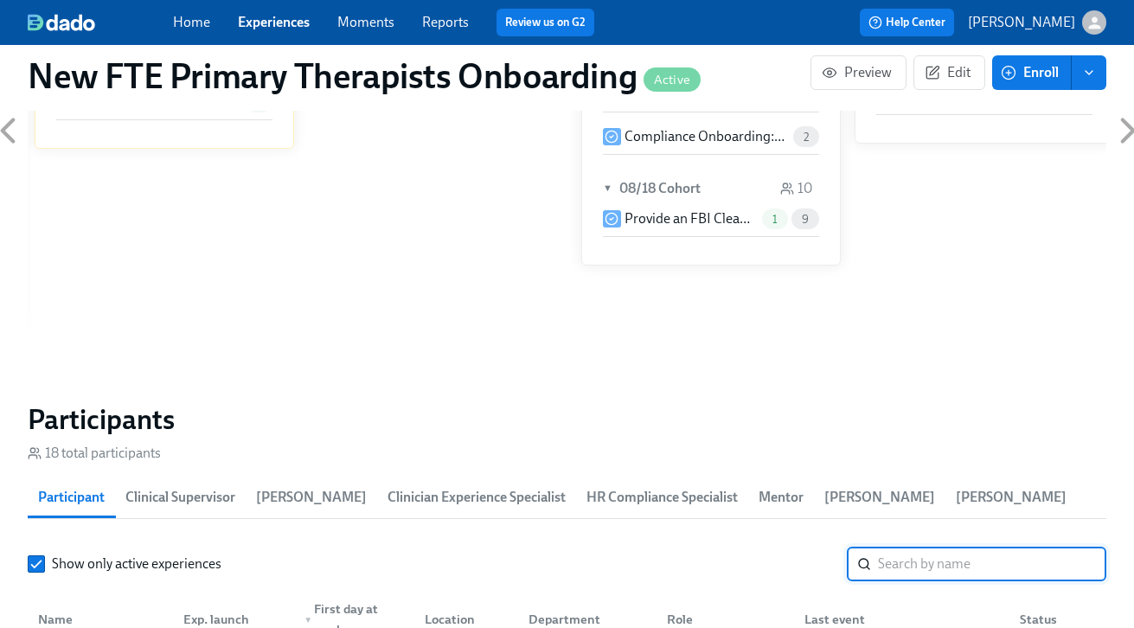
scroll to position [1262, 0]
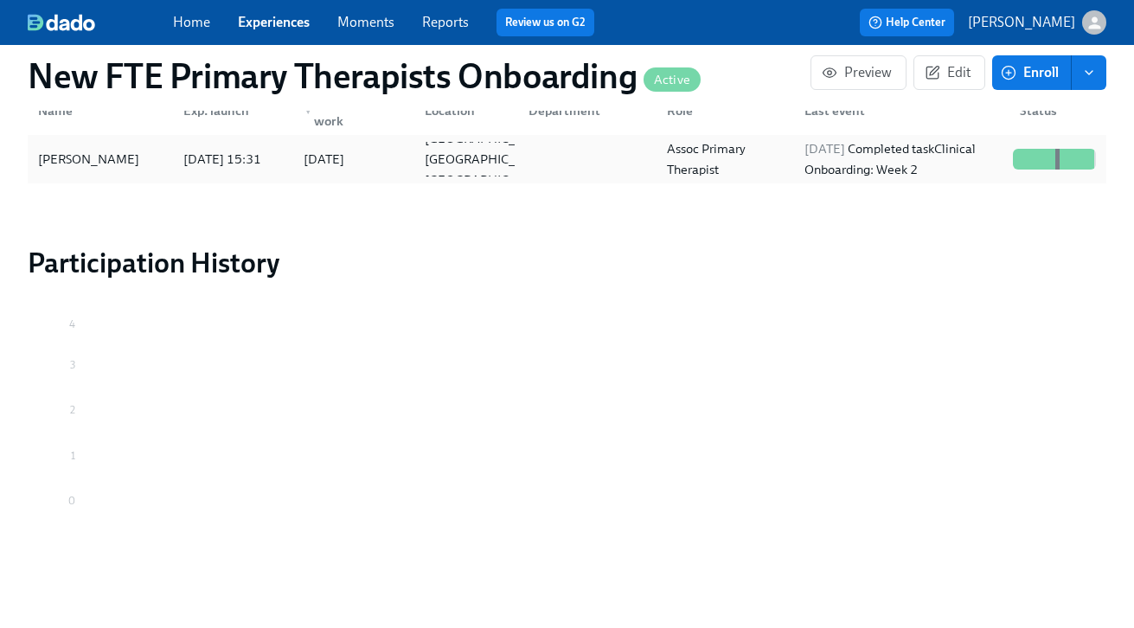
click at [89, 149] on div "Jessica Longo" at bounding box center [88, 159] width 115 height 21
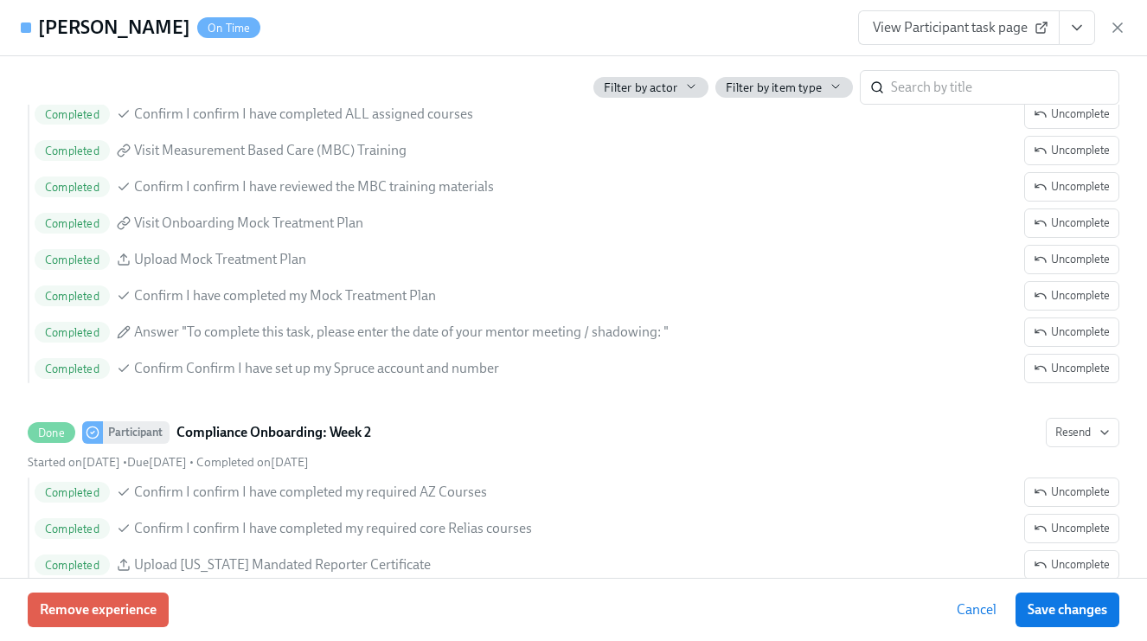
scroll to position [3414, 0]
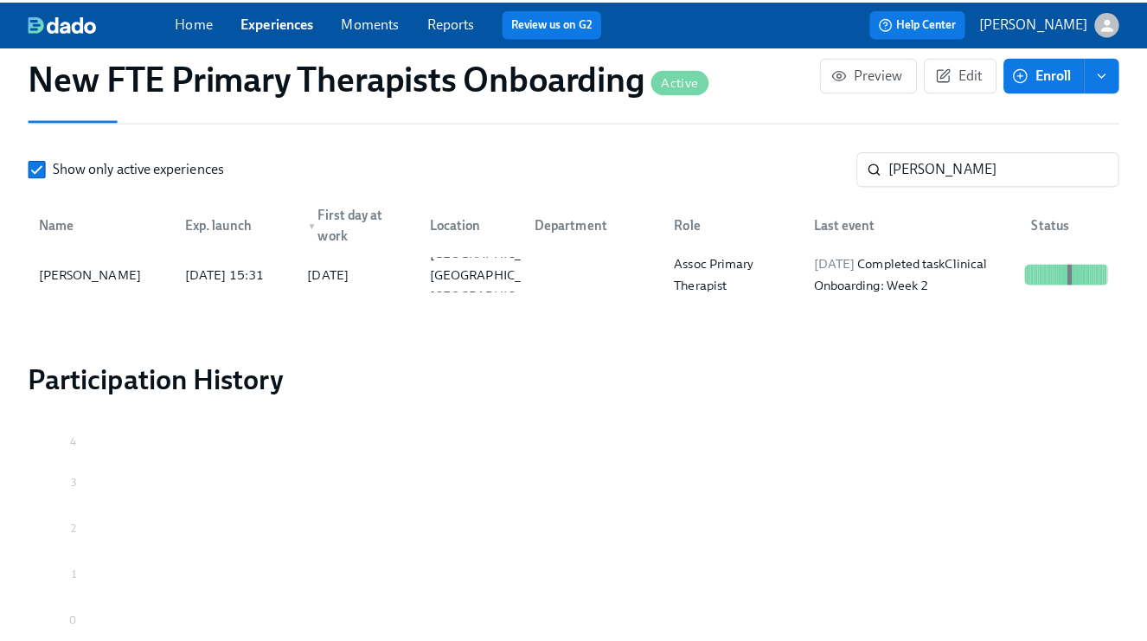
scroll to position [1611, 0]
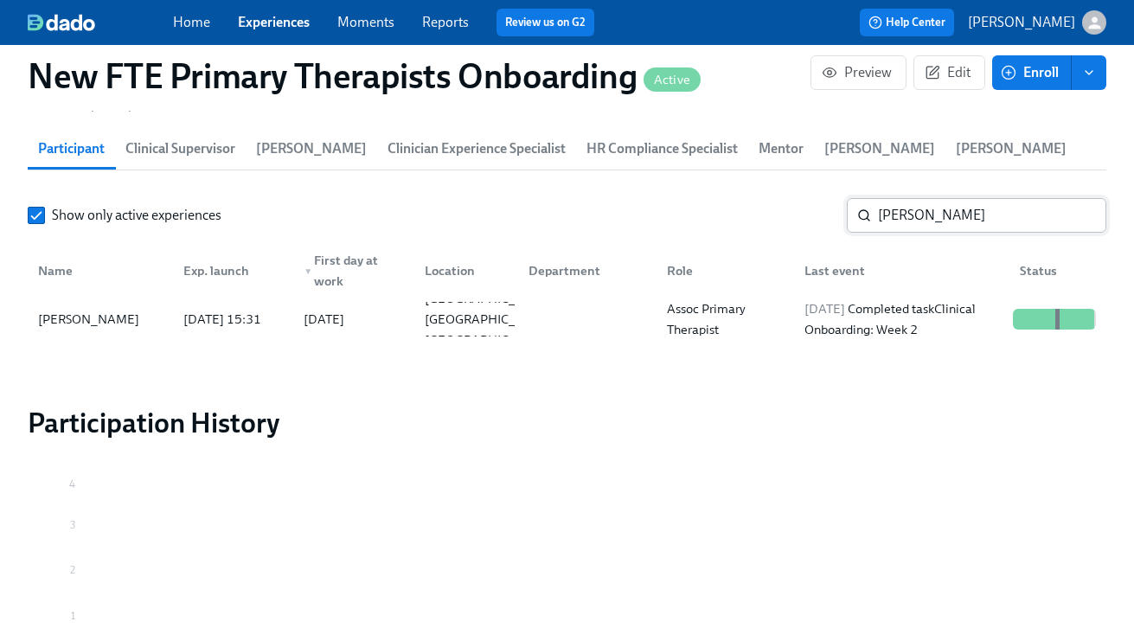
click at [964, 220] on input "jessica long" at bounding box center [992, 215] width 228 height 35
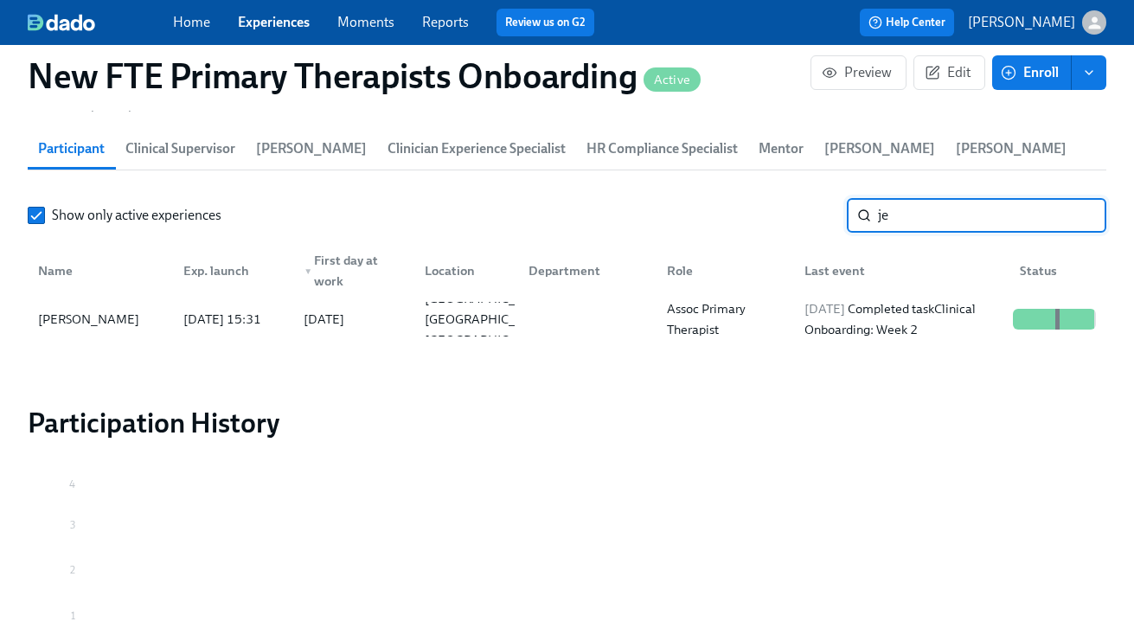
type input "j"
click at [145, 319] on div "Audrey Milillo" at bounding box center [100, 319] width 138 height 35
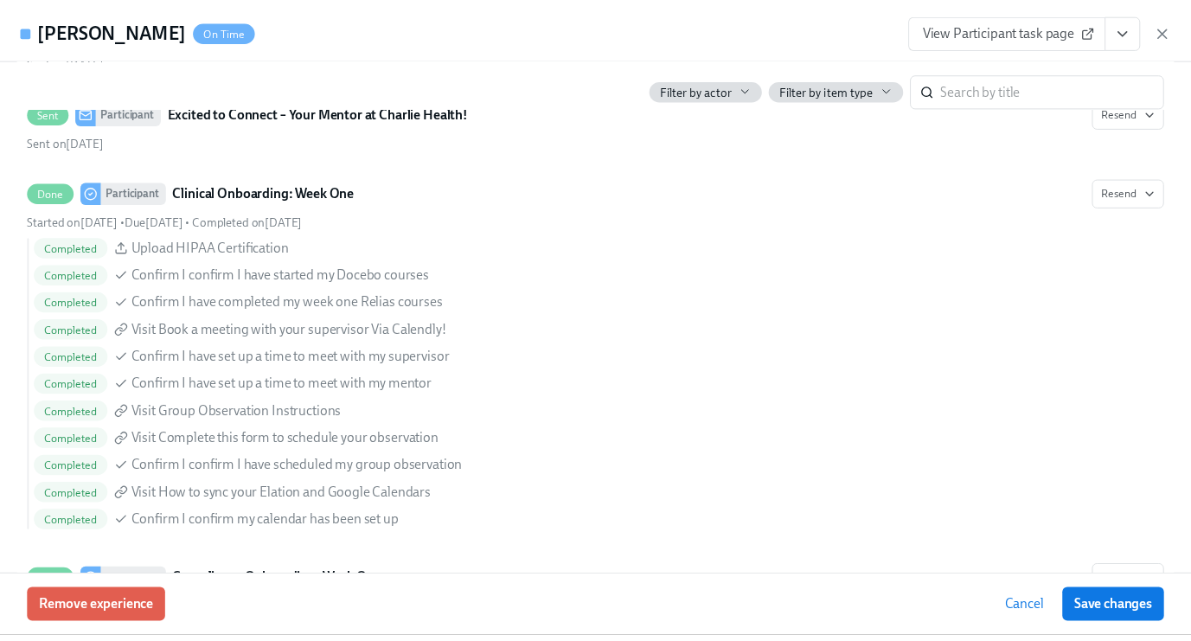
scroll to position [0, 5673]
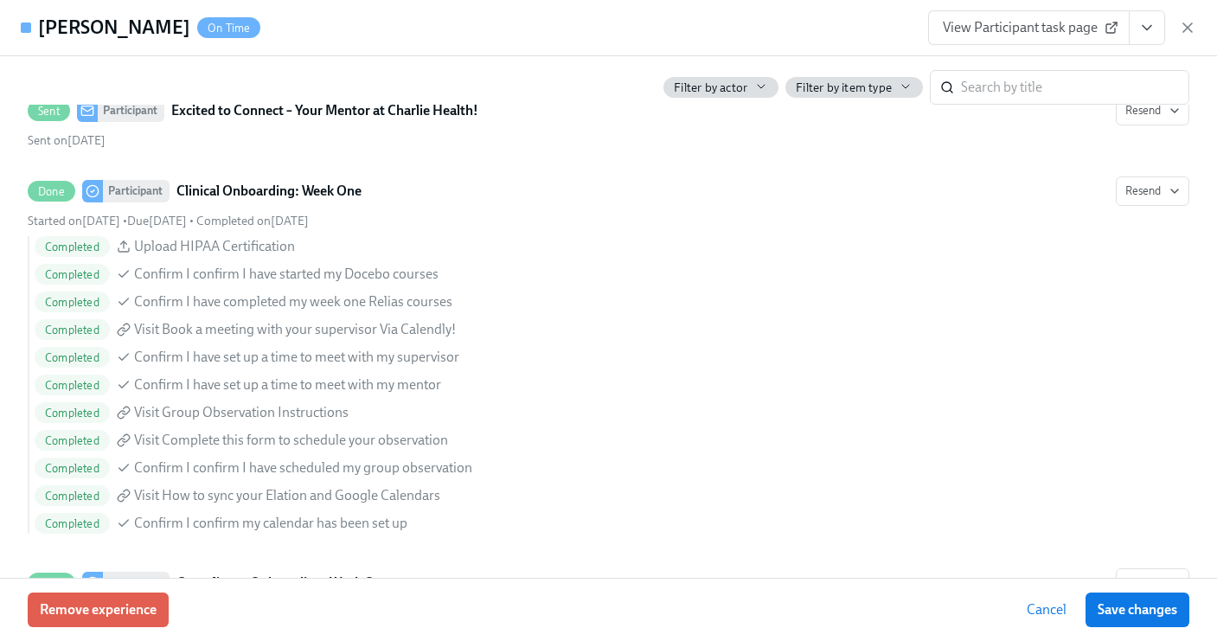
click at [1140, 24] on icon "View task page" at bounding box center [1147, 27] width 17 height 17
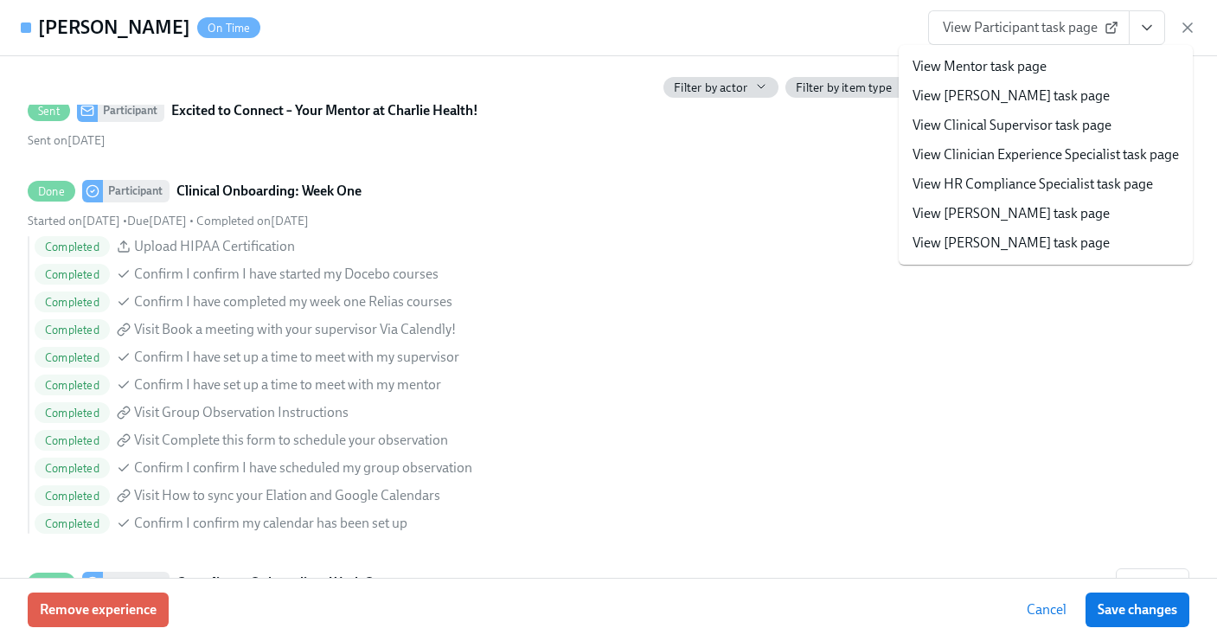
click at [1051, 158] on link "View Clinician Experience Specialist task page" at bounding box center [1046, 154] width 266 height 19
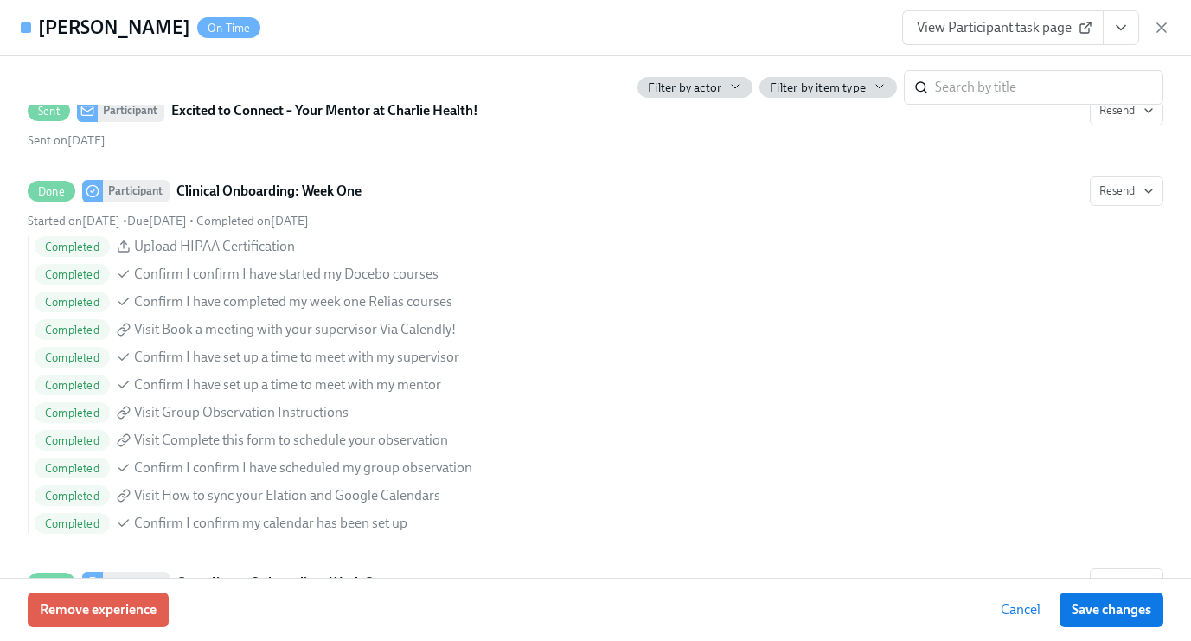
scroll to position [2025, 0]
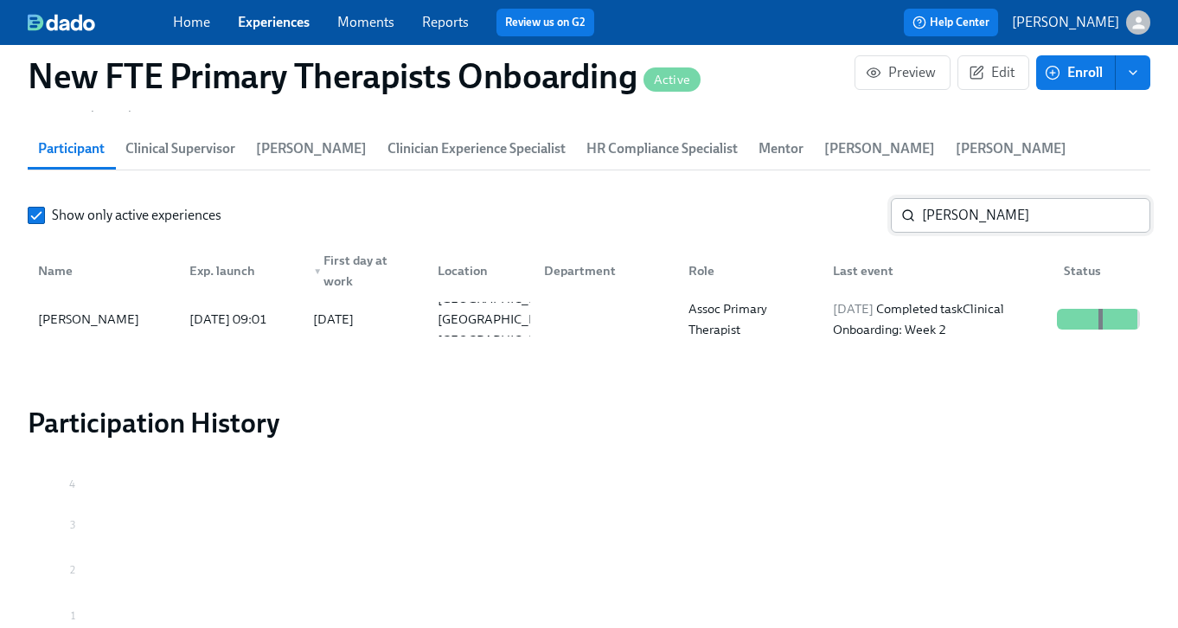
click at [1016, 222] on input "audrey mi" at bounding box center [1036, 215] width 228 height 35
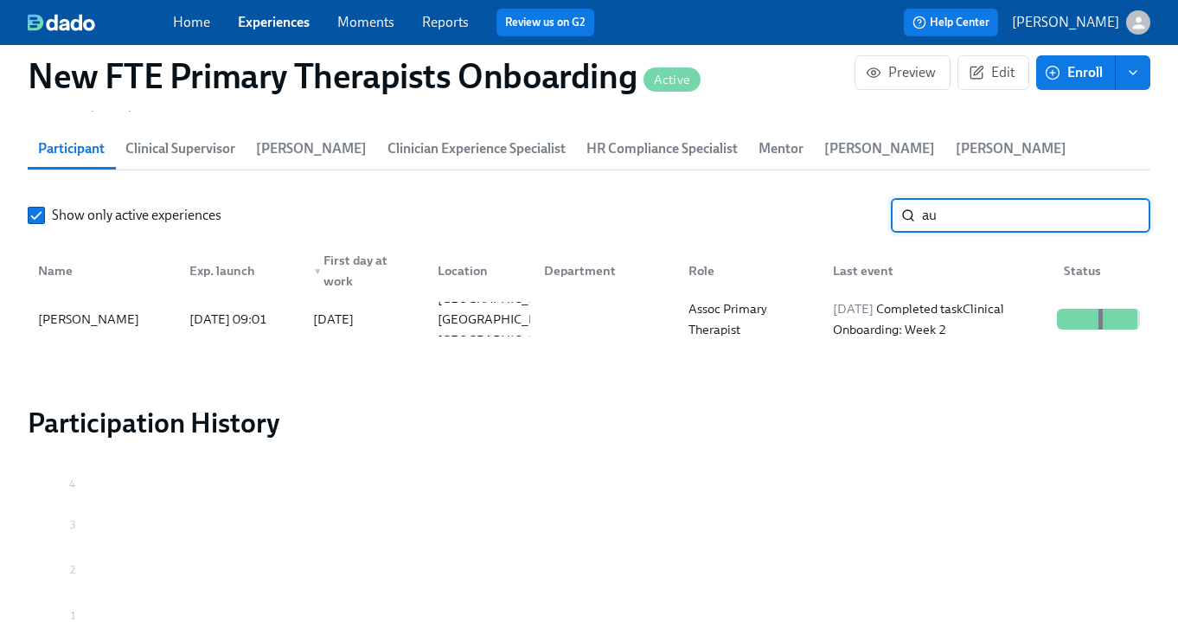
type input "a"
type input "mariah"
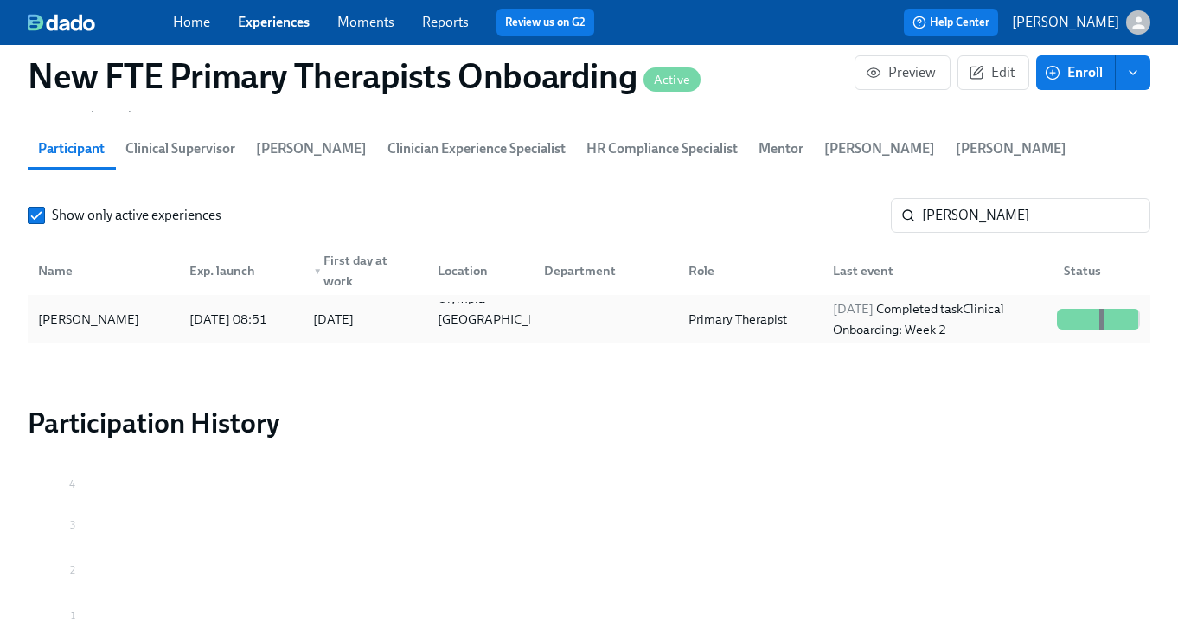
click at [128, 307] on div "Mariah Davidson-Vader" at bounding box center [103, 319] width 144 height 35
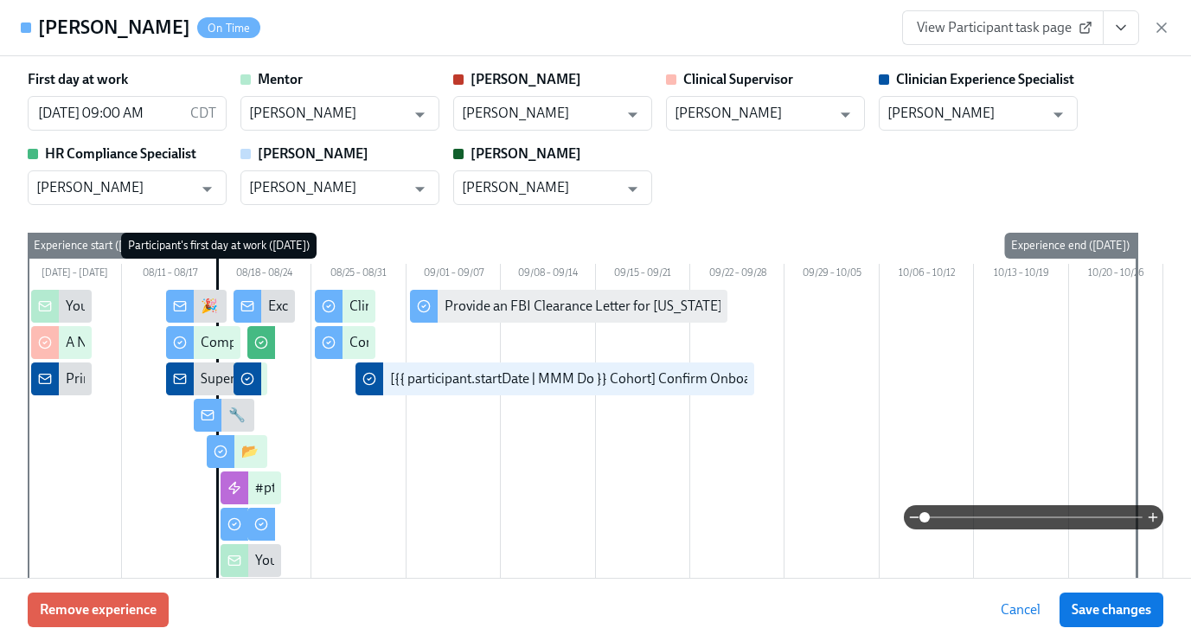
click at [1123, 35] on icon "View task page" at bounding box center [1121, 27] width 17 height 17
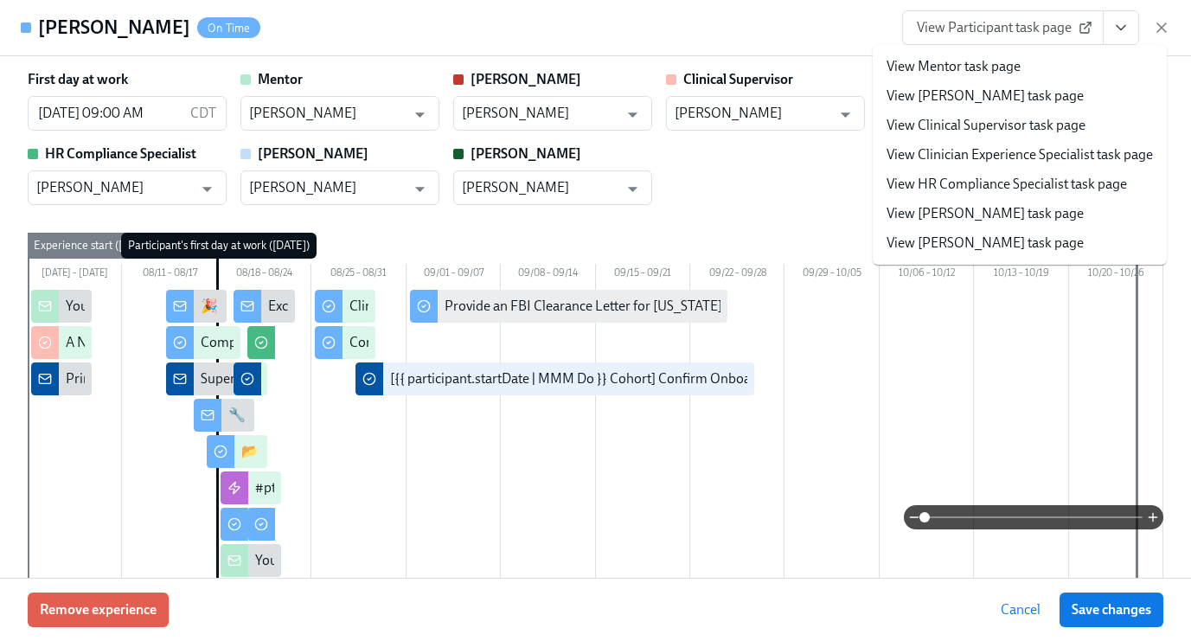
click at [1052, 162] on link "View Clinician Experience Specialist task page" at bounding box center [1020, 154] width 266 height 19
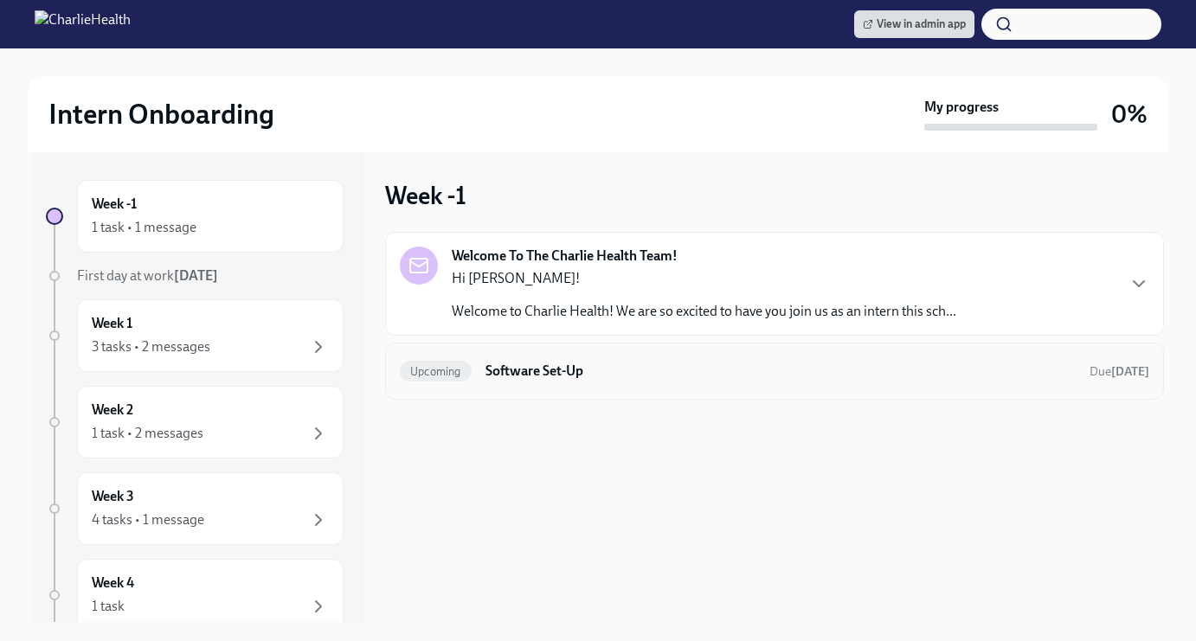
click at [555, 368] on h6 "Software Set-Up" at bounding box center [780, 371] width 590 height 19
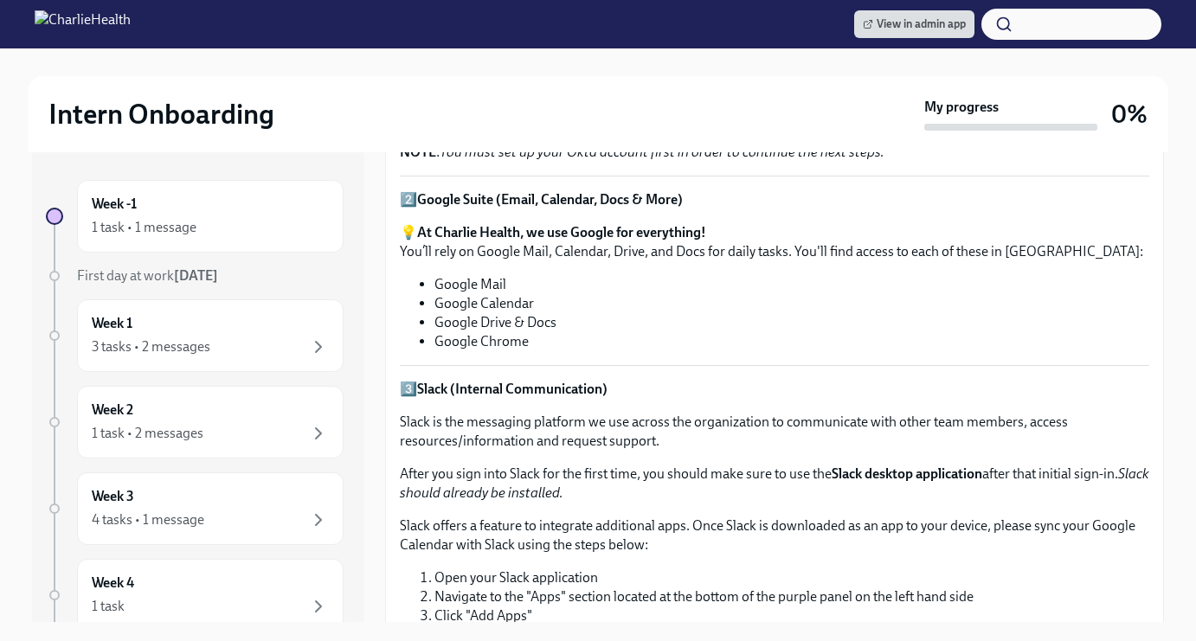
scroll to position [896, 0]
click at [234, 403] on div "Week 2 1 task • 2 messages" at bounding box center [210, 422] width 237 height 43
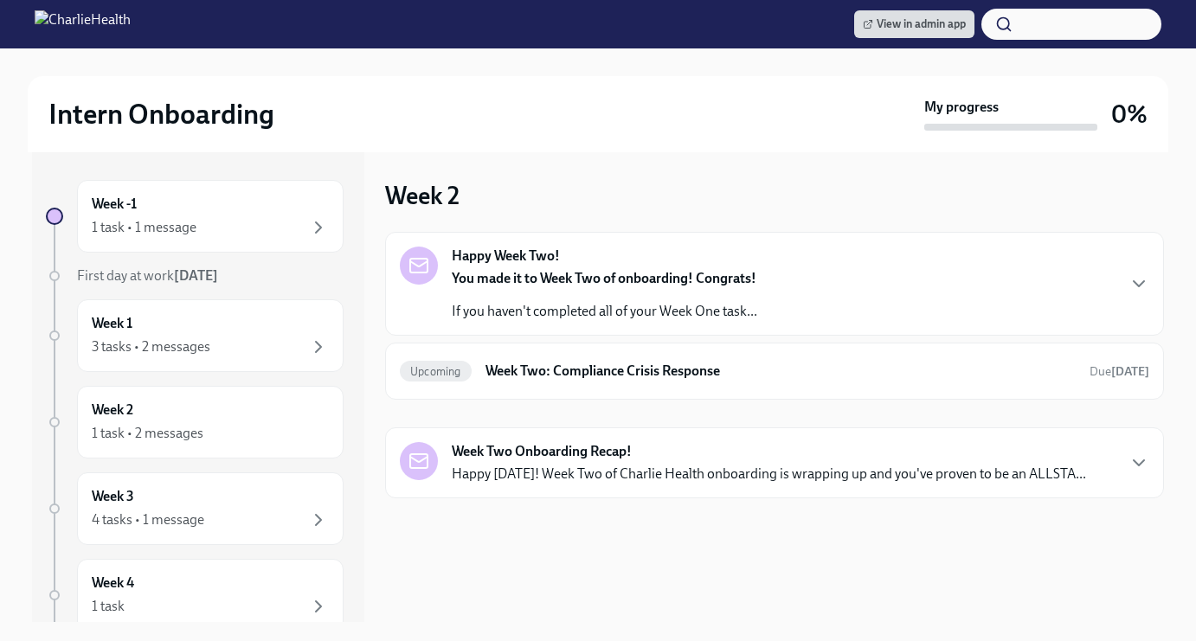
click at [795, 300] on div "Happy Week Two! You made it to Week Two of onboarding! Congrats! If you haven't…" at bounding box center [774, 284] width 749 height 74
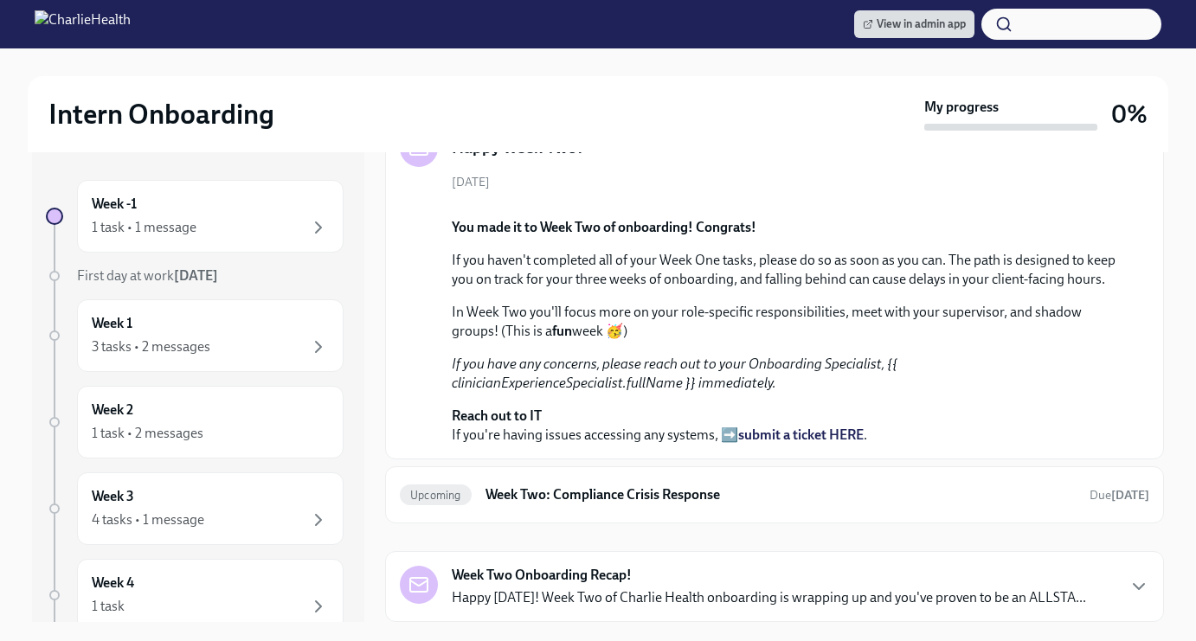
scroll to position [252, 0]
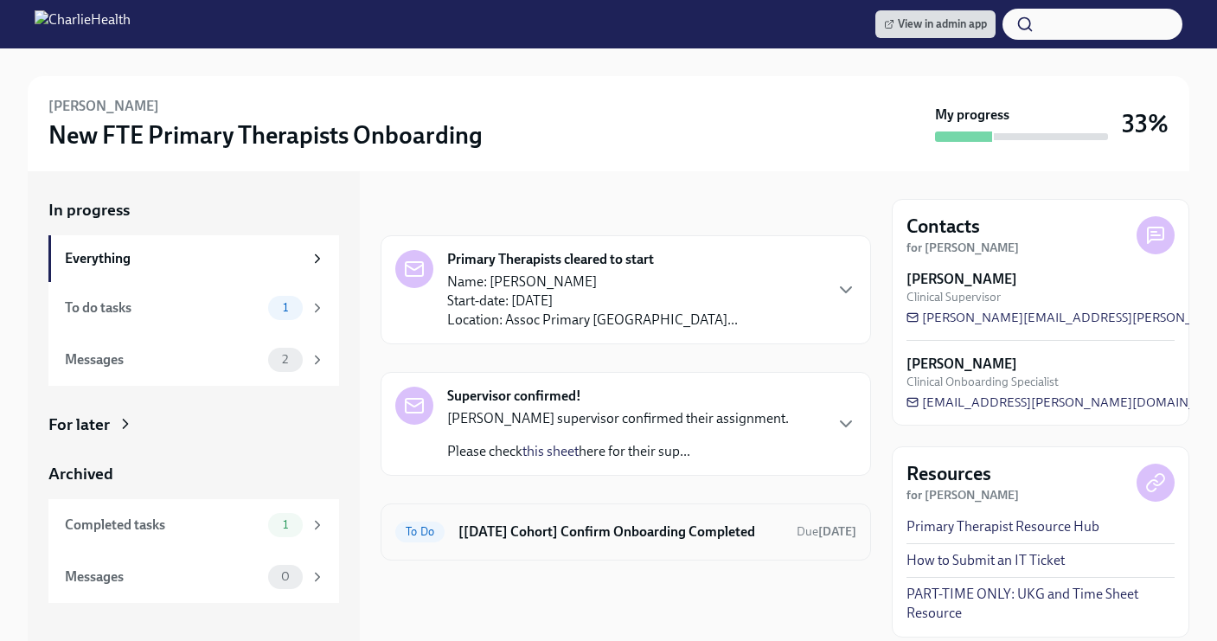
click at [573, 540] on h6 "[Aug 18th Cohort] Confirm Onboarding Completed" at bounding box center [621, 532] width 324 height 19
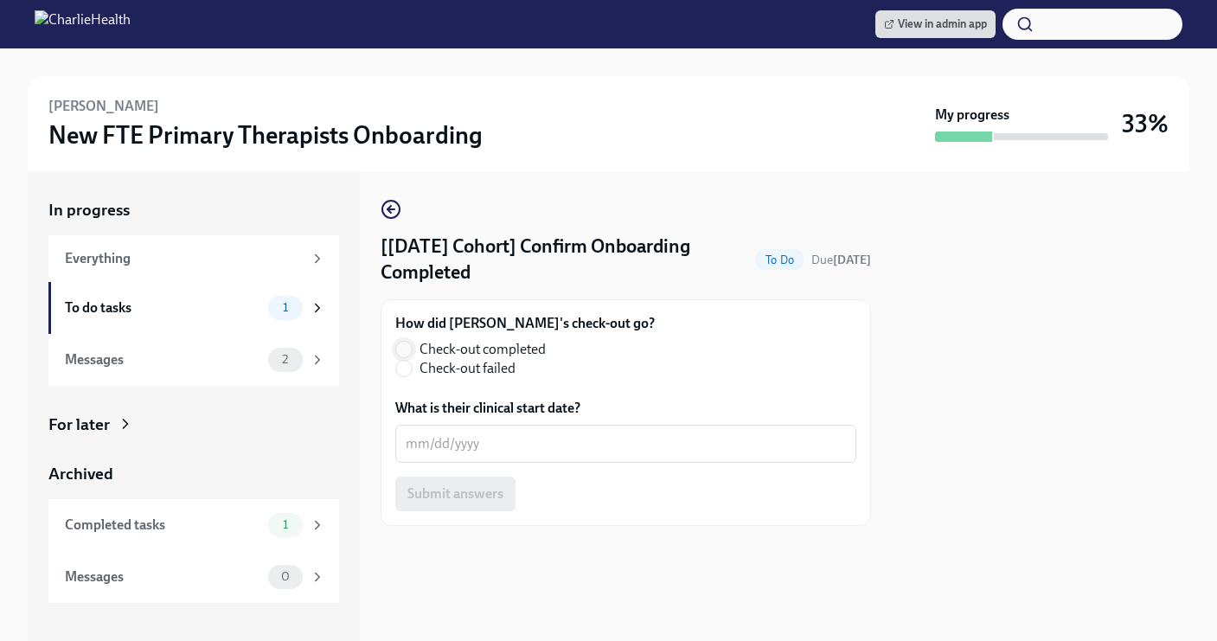
click at [399, 356] on input "Check-out completed" at bounding box center [404, 350] width 16 height 16
radio input "true"
click at [451, 428] on div "x ​" at bounding box center [625, 444] width 461 height 38
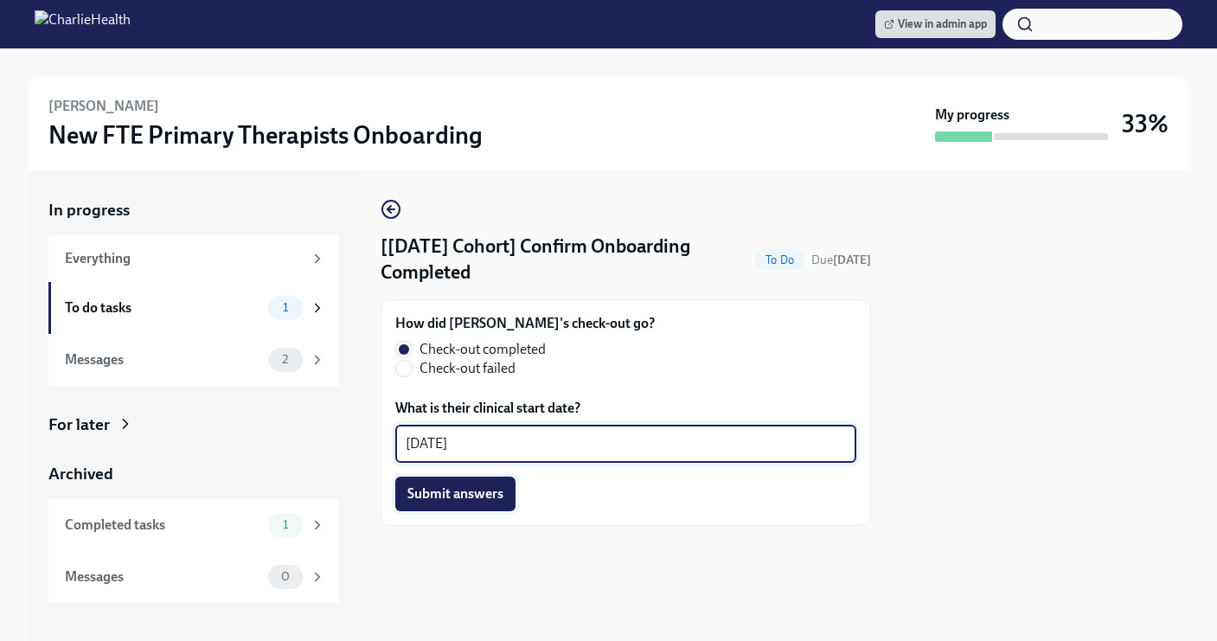
type textarea "08/29/2025"
click at [456, 495] on span "Submit answers" at bounding box center [456, 493] width 96 height 17
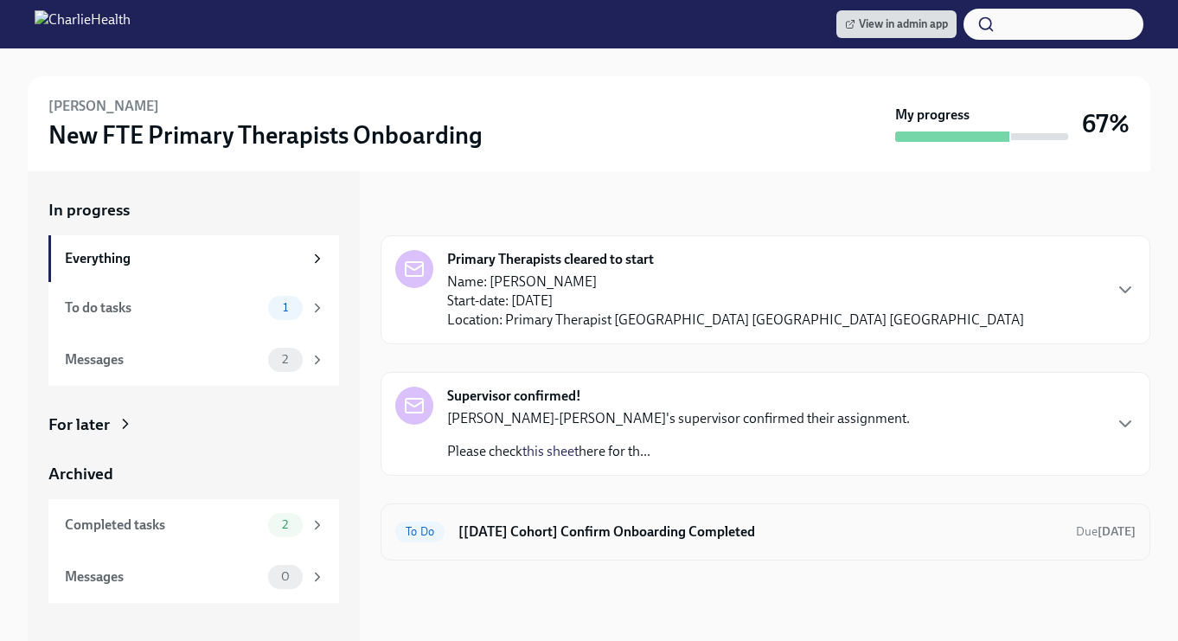
click at [536, 533] on h6 "[[DATE] Cohort] Confirm Onboarding Completed" at bounding box center [761, 532] width 604 height 19
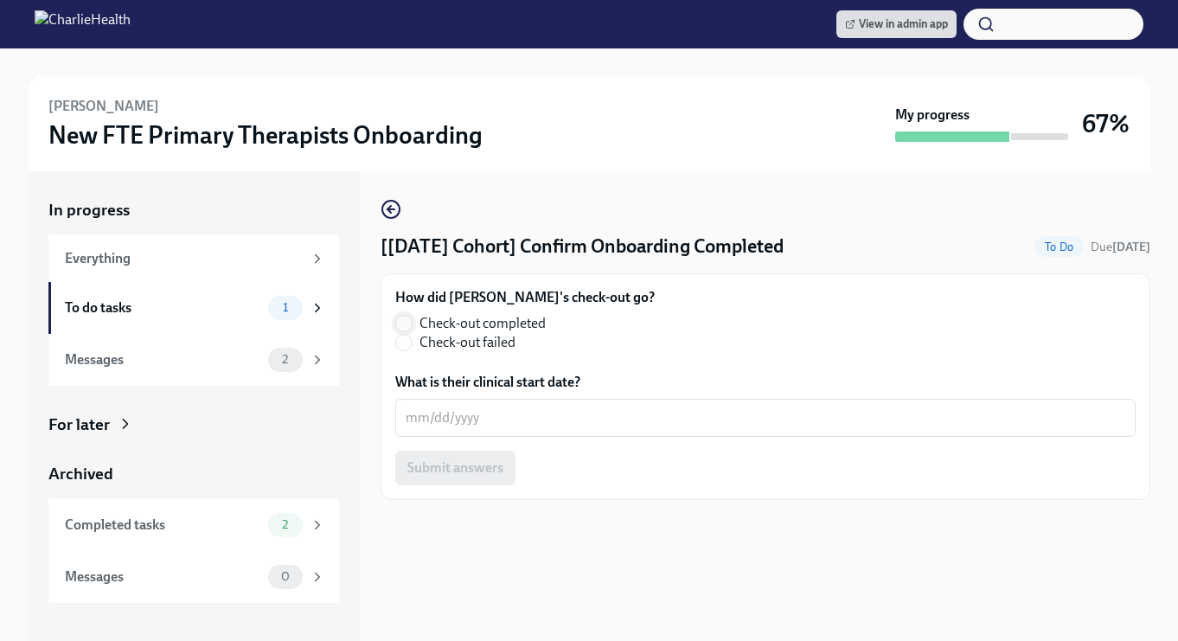
click at [403, 325] on input "Check-out completed" at bounding box center [404, 324] width 16 height 16
radio input "true"
click at [472, 410] on textarea "What is their clinical start date?" at bounding box center [766, 418] width 720 height 21
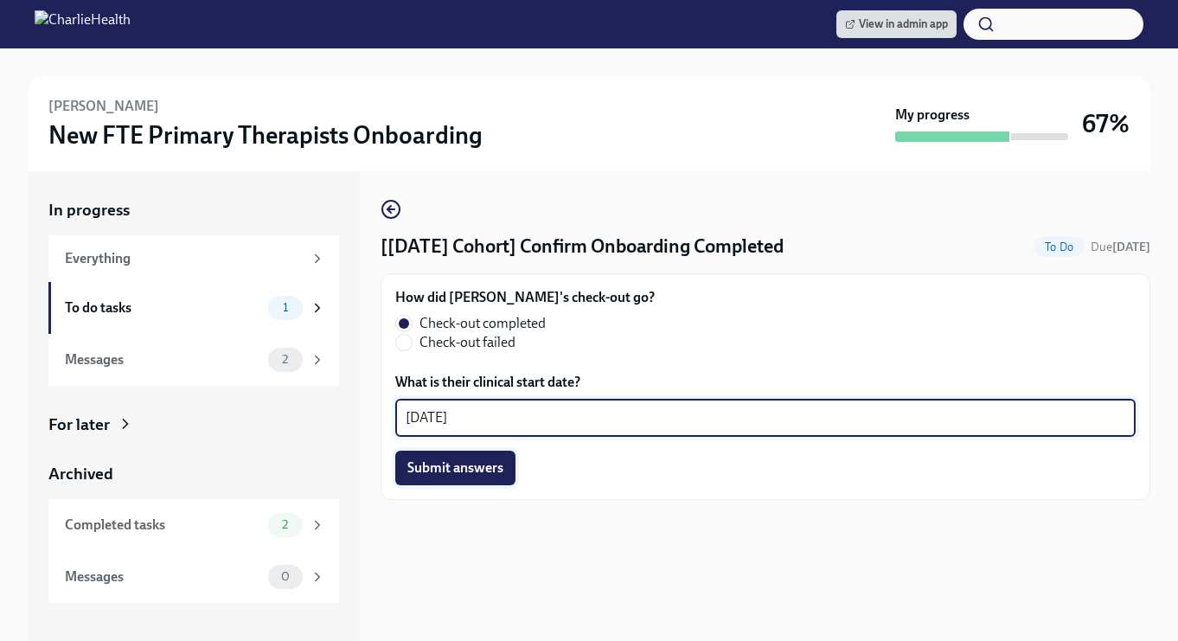
type textarea "[DATE]"
click at [469, 474] on span "Submit answers" at bounding box center [456, 467] width 96 height 17
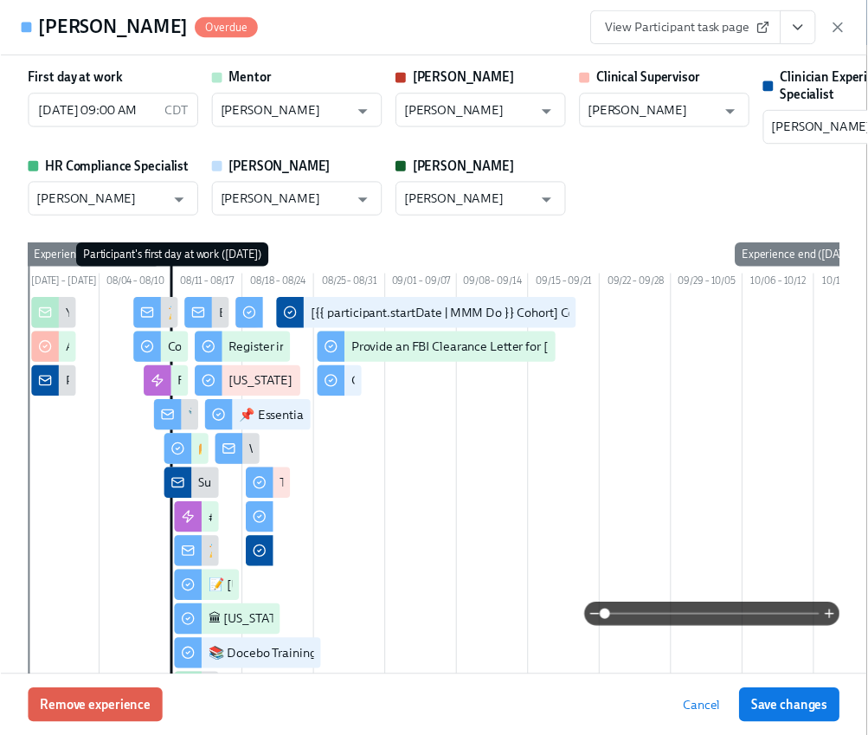
scroll to position [45, 0]
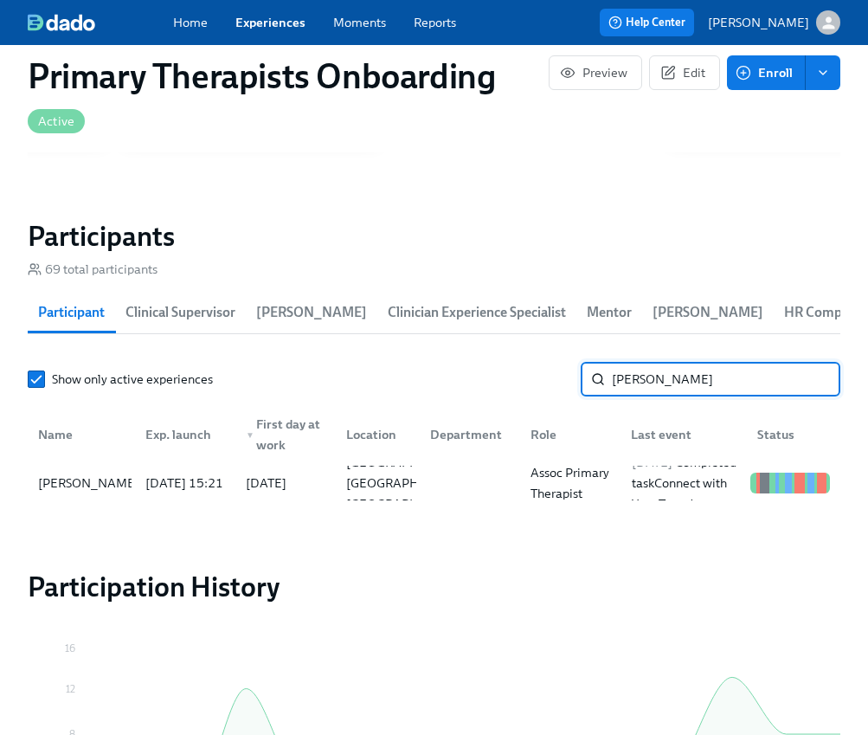
click at [695, 362] on input "[PERSON_NAME]" at bounding box center [726, 379] width 228 height 35
click at [269, 15] on link "Experiences" at bounding box center [270, 22] width 70 height 17
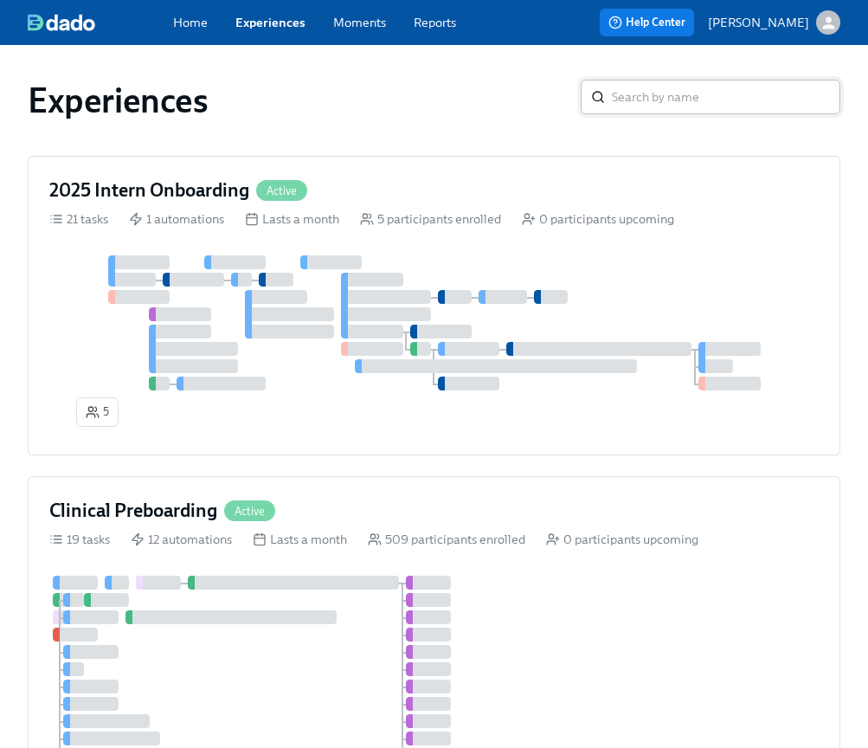
click at [668, 103] on input "search" at bounding box center [726, 97] width 228 height 35
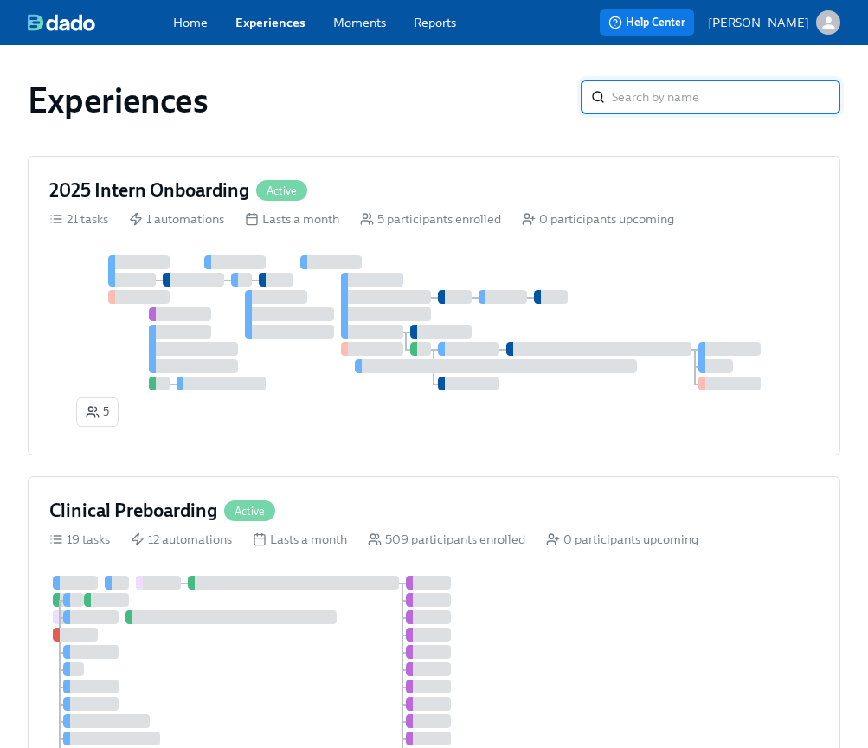
click at [518, 95] on div "Experiences" at bounding box center [304, 101] width 553 height 42
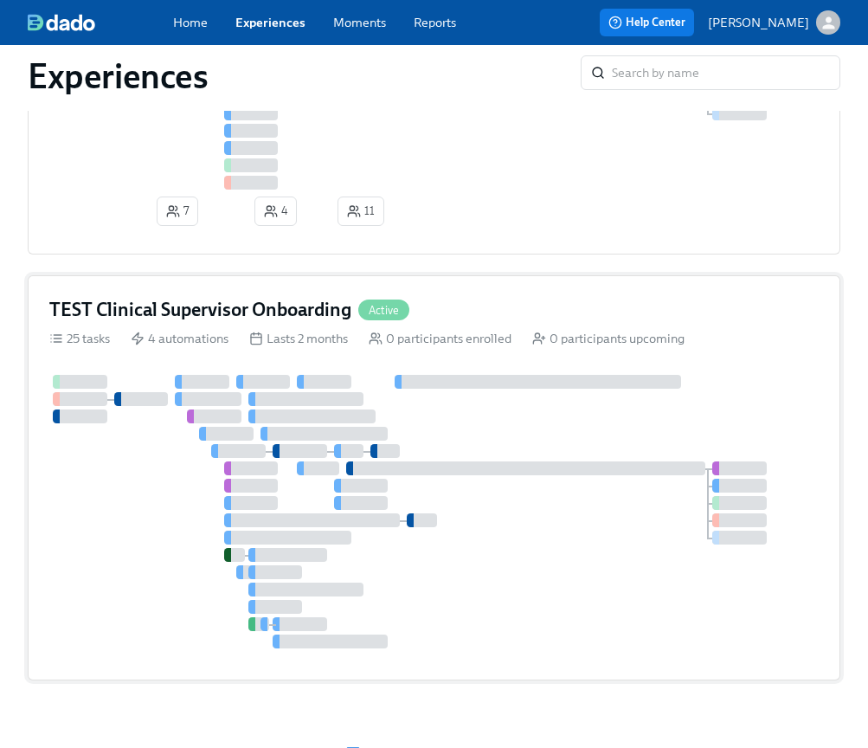
scroll to position [2056, 0]
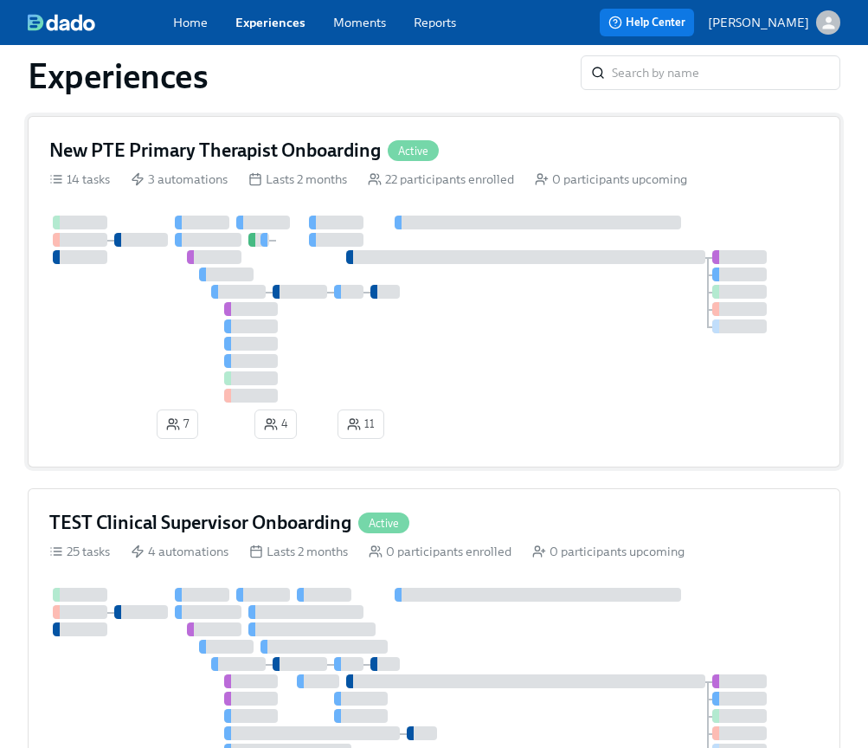
click at [534, 156] on div "New PTE Primary Therapist Onboarding Active" at bounding box center [433, 151] width 769 height 26
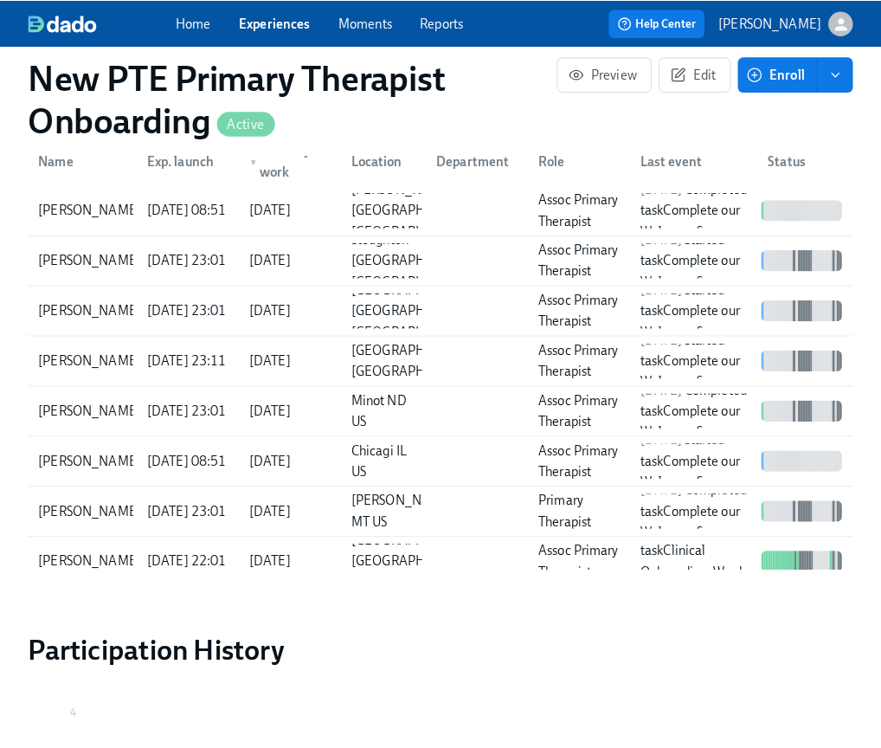
scroll to position [1493, 0]
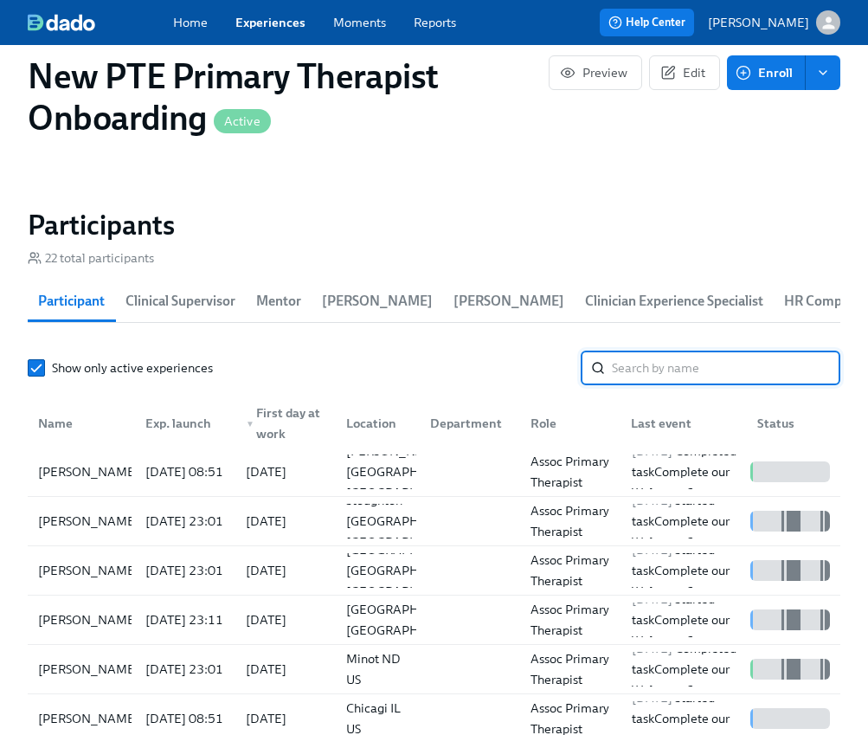
click at [688, 384] on input "search" at bounding box center [726, 367] width 228 height 35
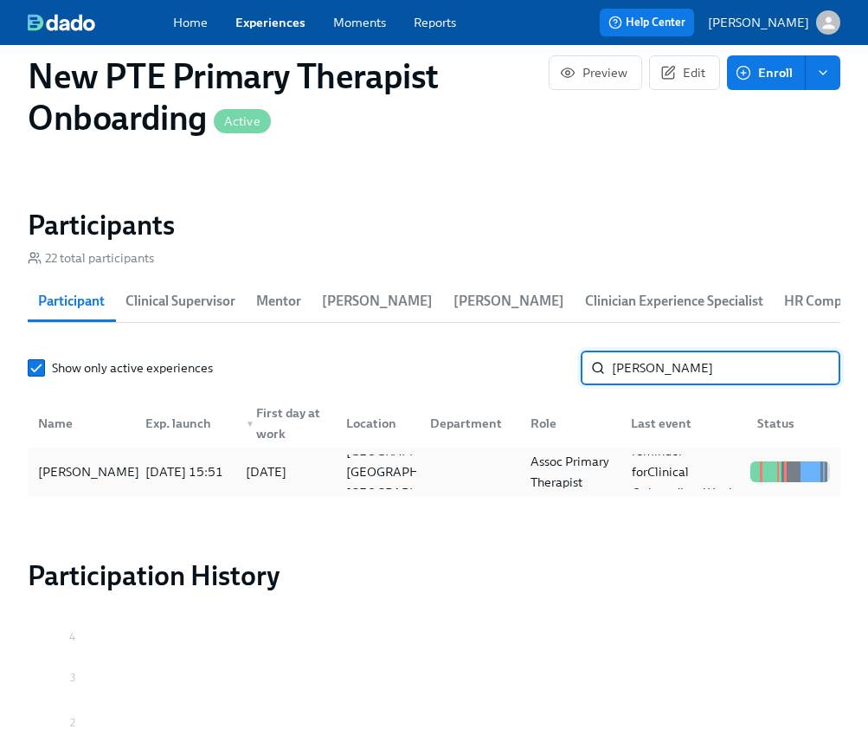
type input "michell"
click at [93, 477] on div "Michelle Arispe" at bounding box center [88, 471] width 115 height 21
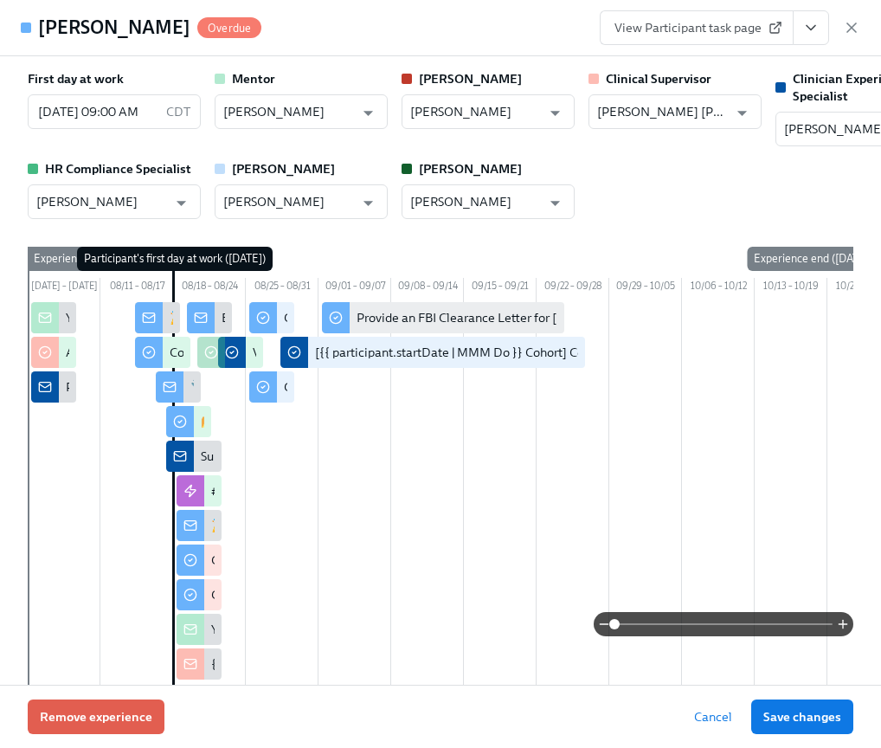
click at [729, 30] on span "View Participant task page" at bounding box center [696, 27] width 164 height 17
